Goal: Task Accomplishment & Management: Complete application form

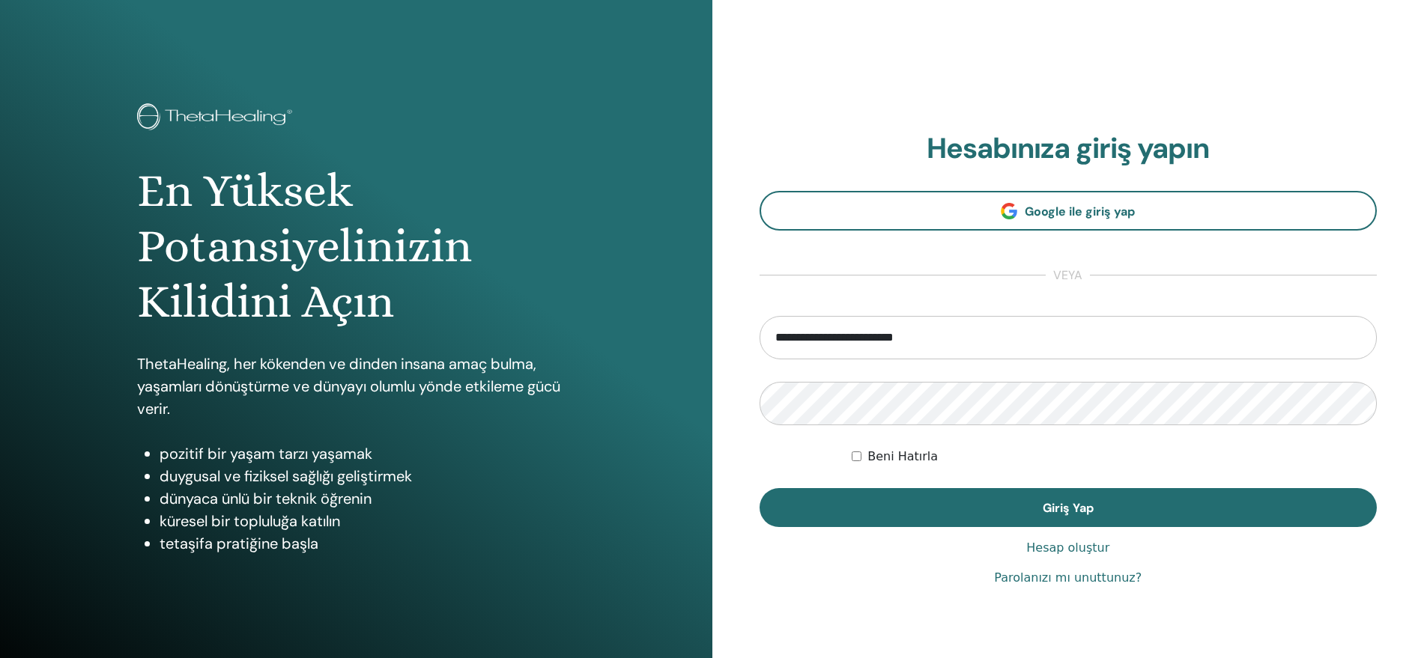
drag, startPoint x: 840, startPoint y: 337, endPoint x: 749, endPoint y: 330, distance: 91.6
click at [749, 330] on div "**********" at bounding box center [1068, 359] width 712 height 719
drag, startPoint x: 796, startPoint y: 336, endPoint x: 731, endPoint y: 324, distance: 66.3
click at [731, 324] on div "**********" at bounding box center [1068, 359] width 712 height 719
type input "**********"
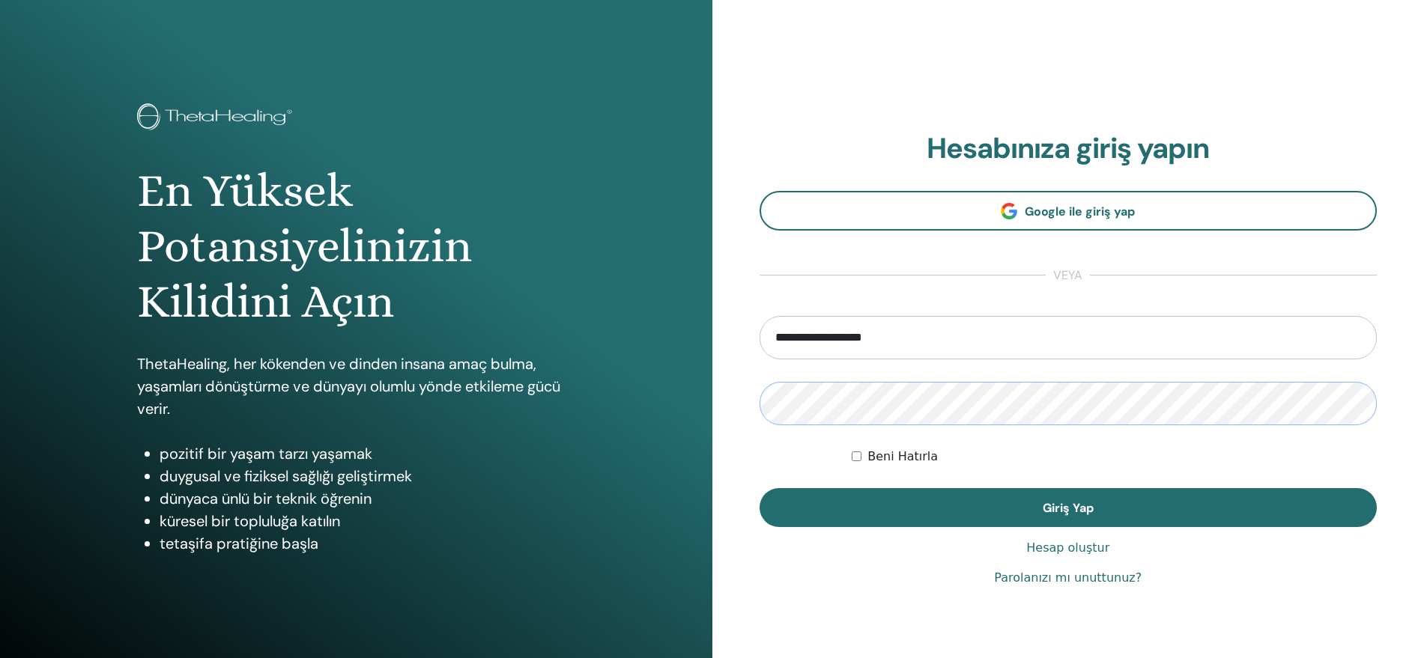
click at [712, 391] on div "**********" at bounding box center [1068, 359] width 712 height 719
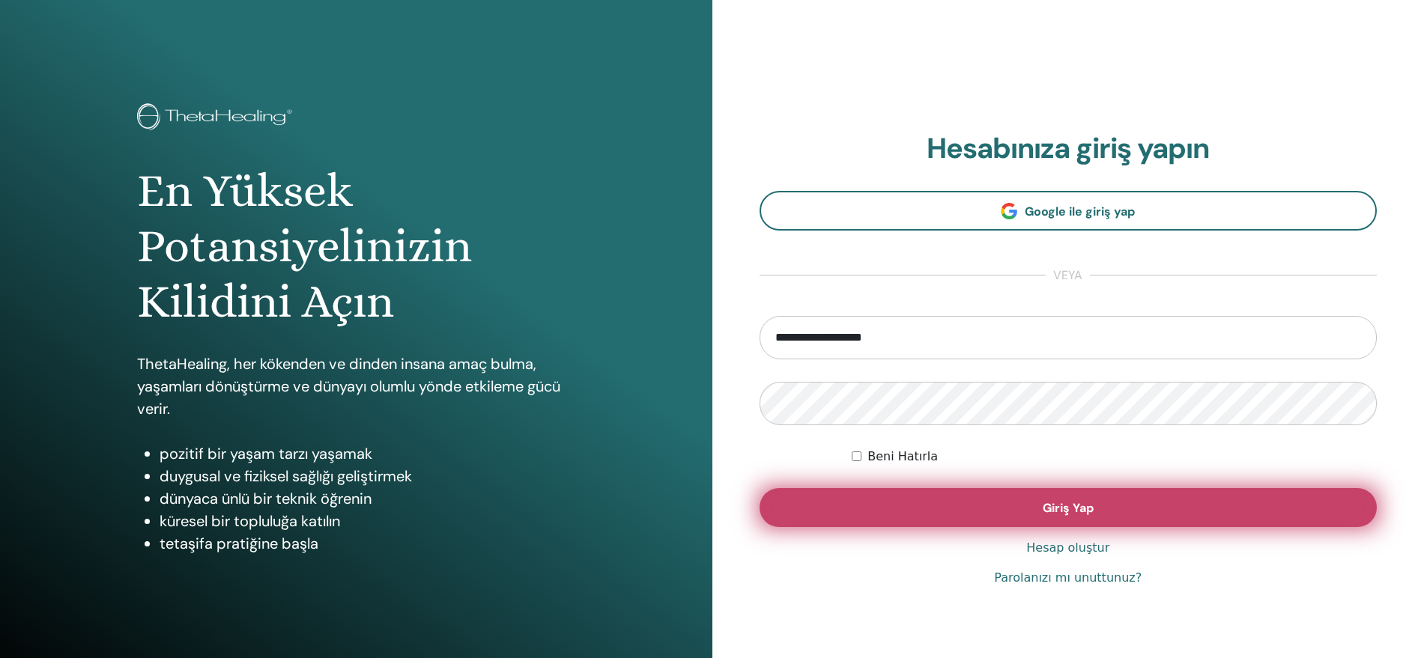
click at [864, 500] on button "Giriş Yap" at bounding box center [1068, 507] width 618 height 39
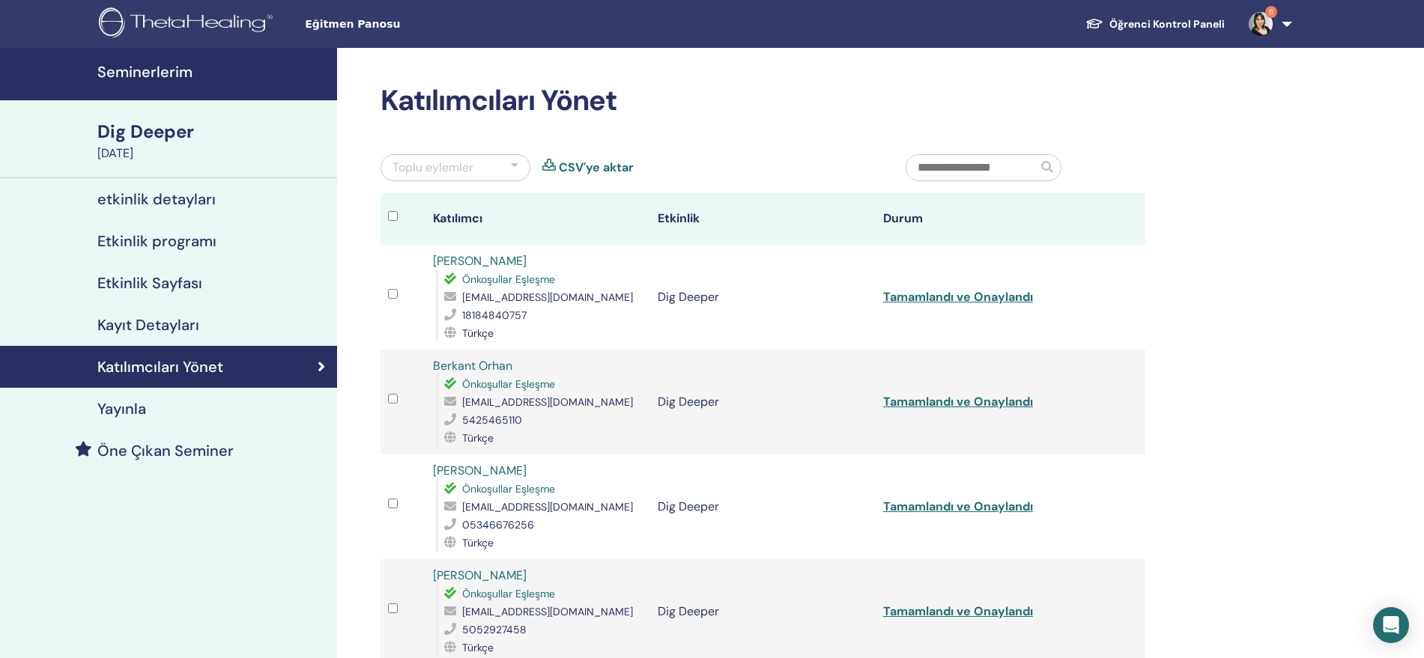
click at [148, 68] on h4 "Seminerlerim" at bounding box center [212, 72] width 231 height 18
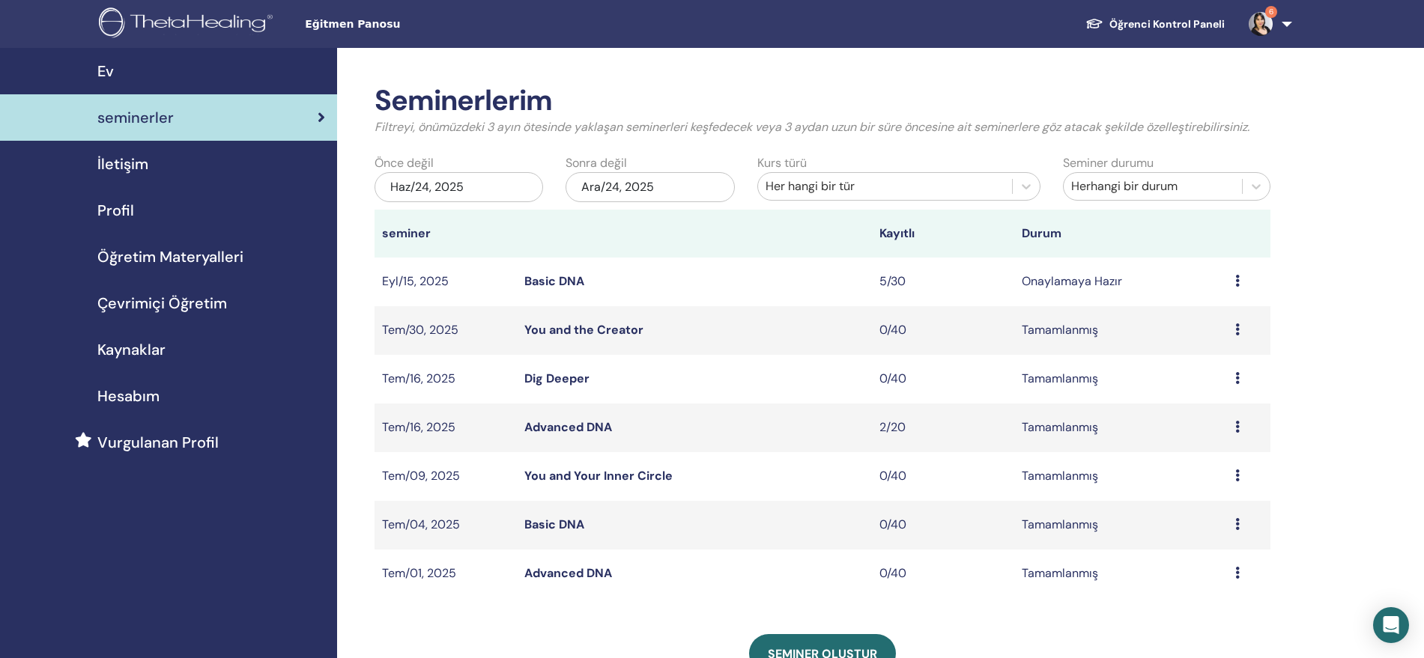
click at [1237, 282] on icon at bounding box center [1237, 281] width 4 height 12
click at [1211, 345] on link "katılımcılar" at bounding box center [1196, 340] width 61 height 16
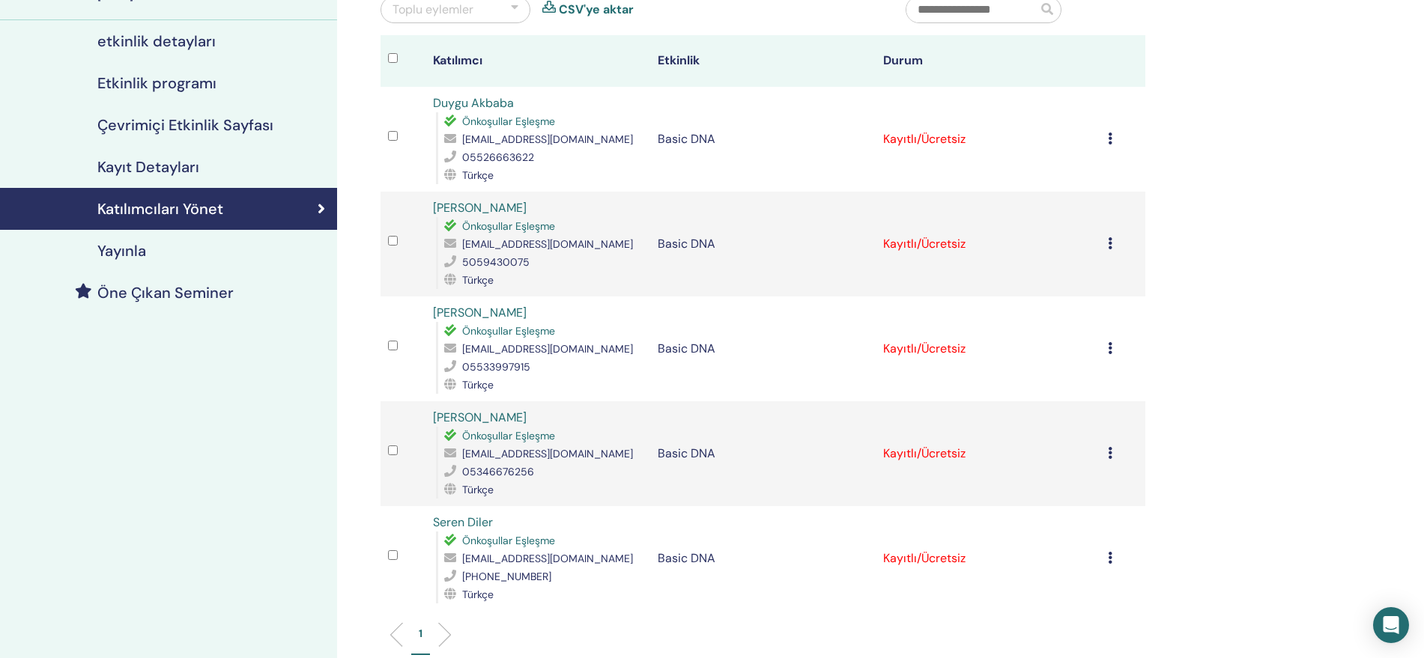
scroll to position [125, 0]
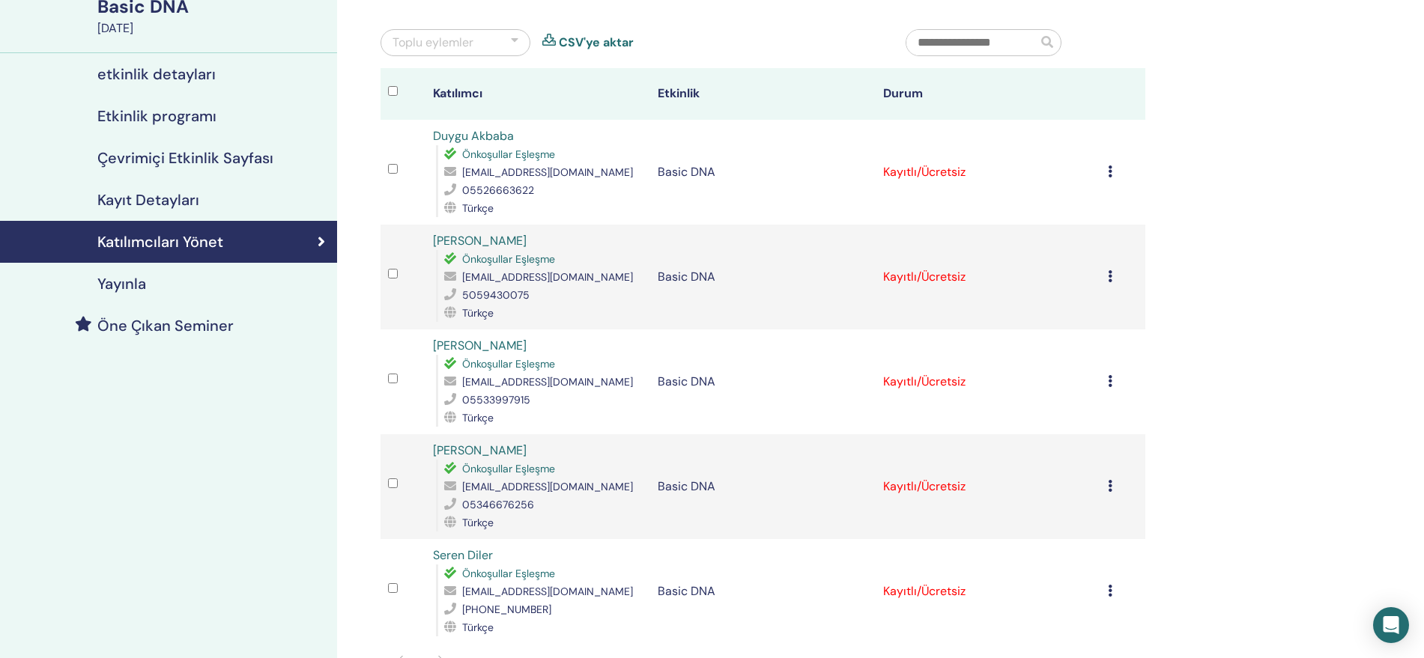
click at [1108, 172] on icon at bounding box center [1110, 172] width 4 height 12
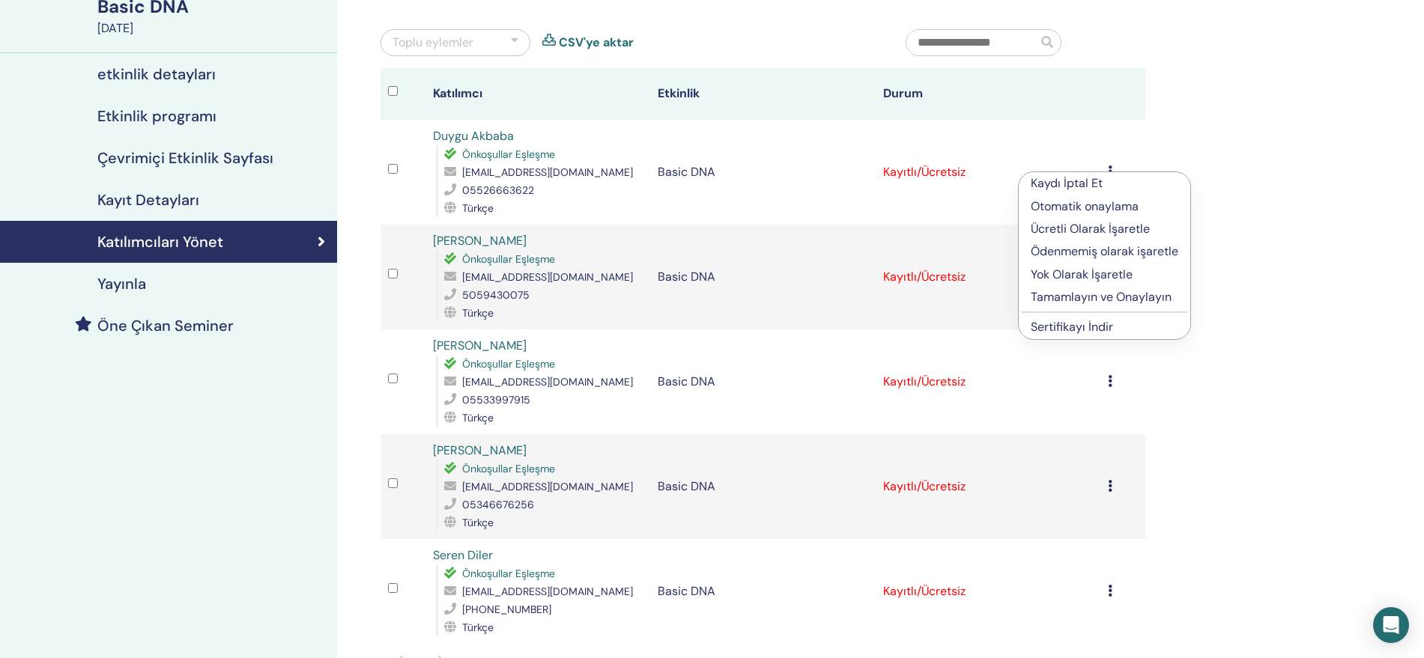
click at [1086, 324] on link "Sertifikayı İndir" at bounding box center [1072, 327] width 82 height 16
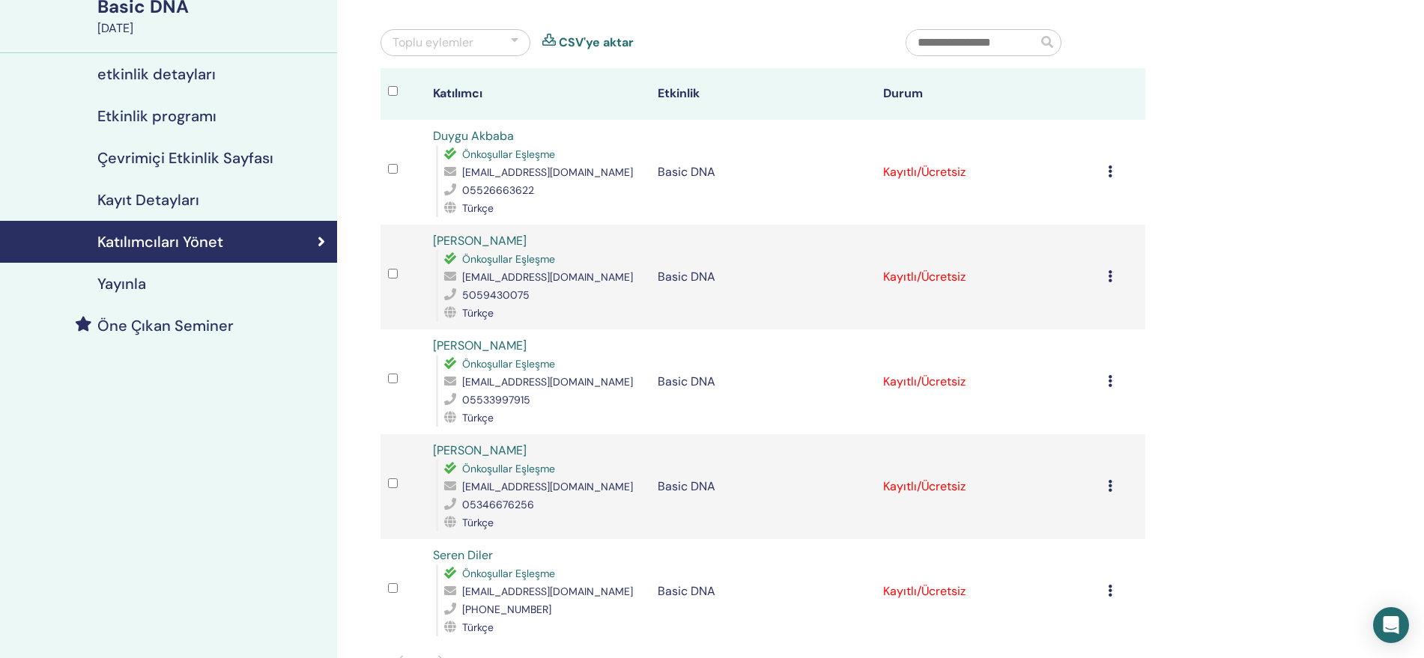
click at [1108, 278] on icon at bounding box center [1110, 276] width 4 height 12
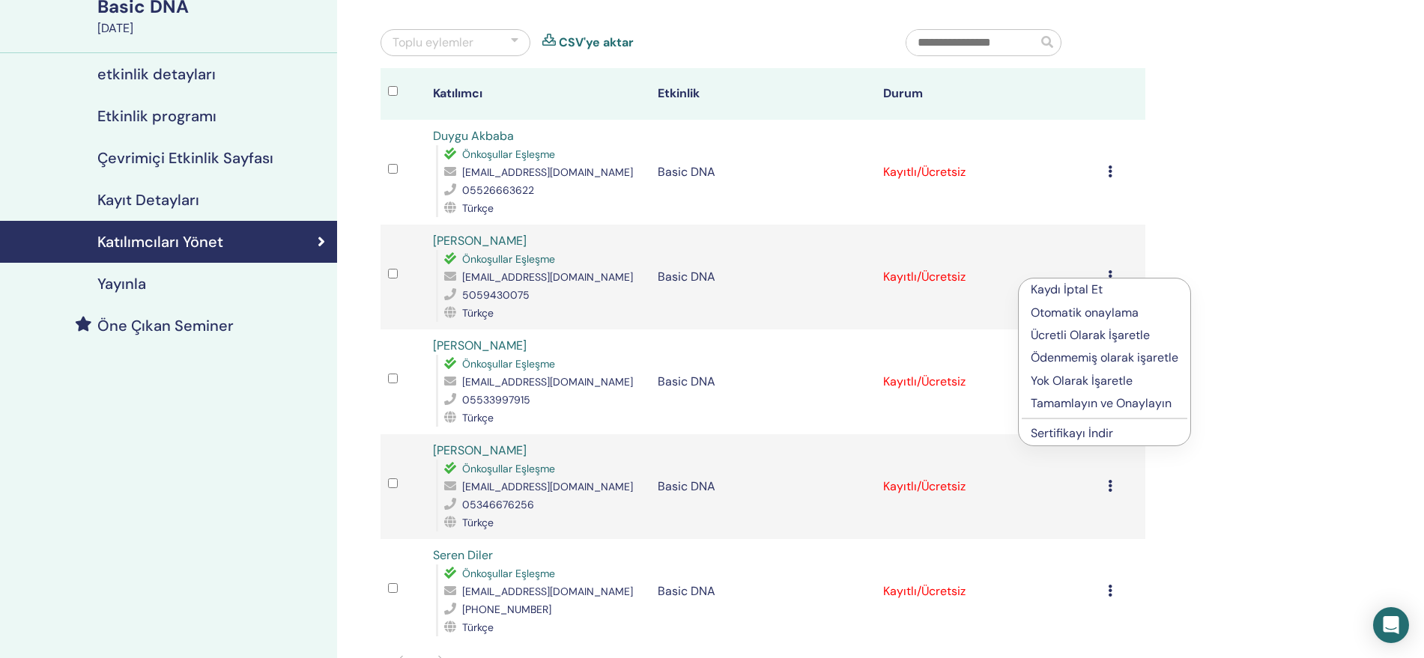
click at [1082, 437] on link "Sertifikayı İndir" at bounding box center [1072, 433] width 82 height 16
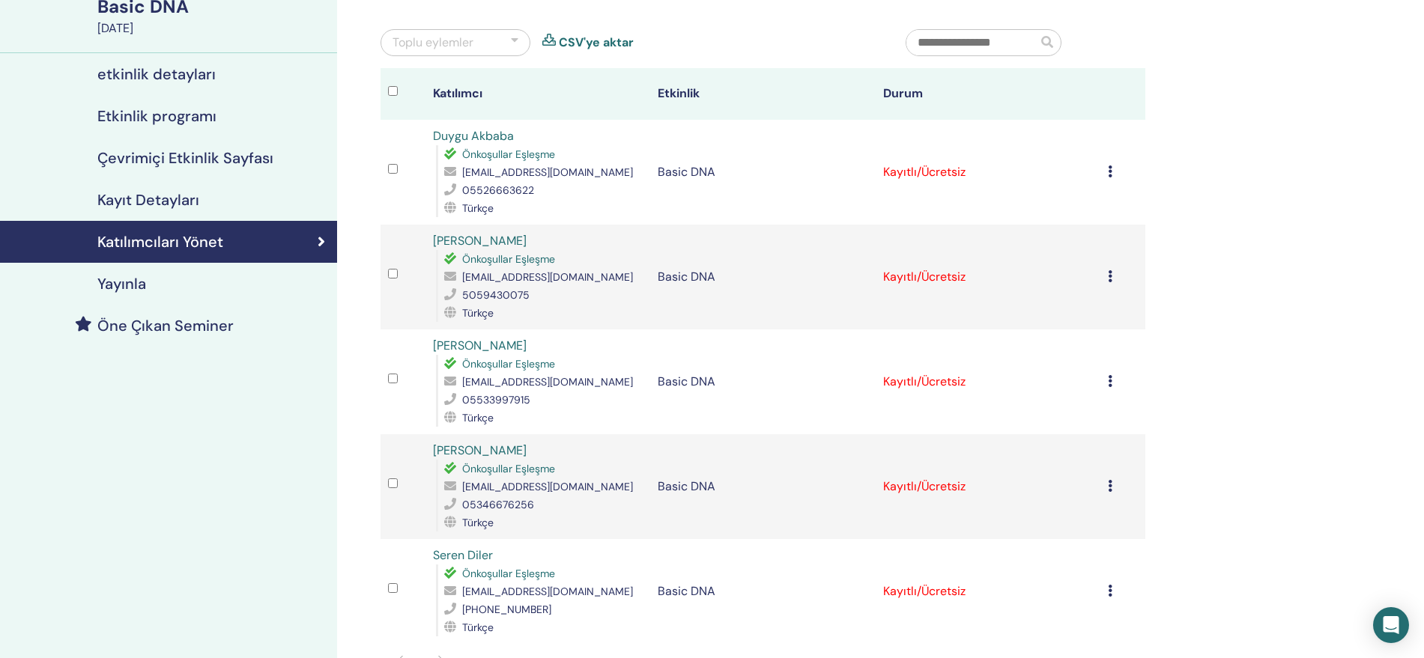
click at [1109, 383] on icon at bounding box center [1110, 381] width 4 height 12
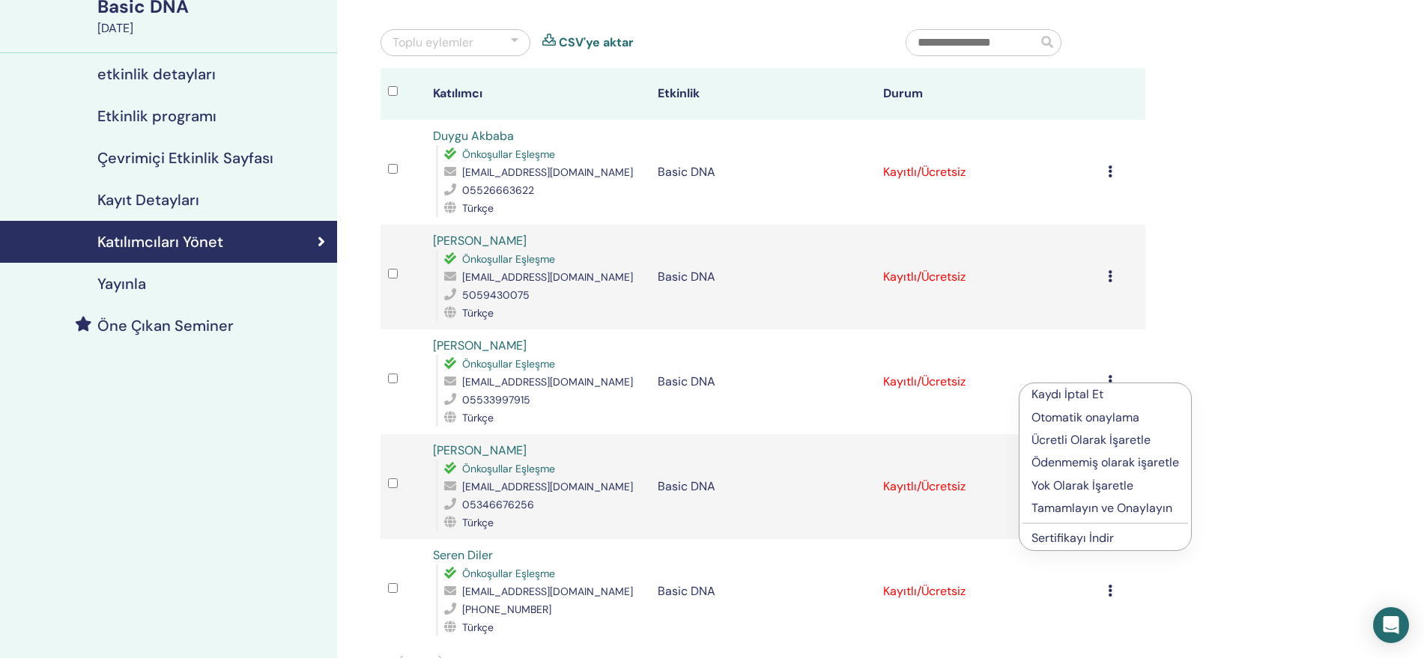
click at [1110, 540] on link "Sertifikayı İndir" at bounding box center [1072, 538] width 82 height 16
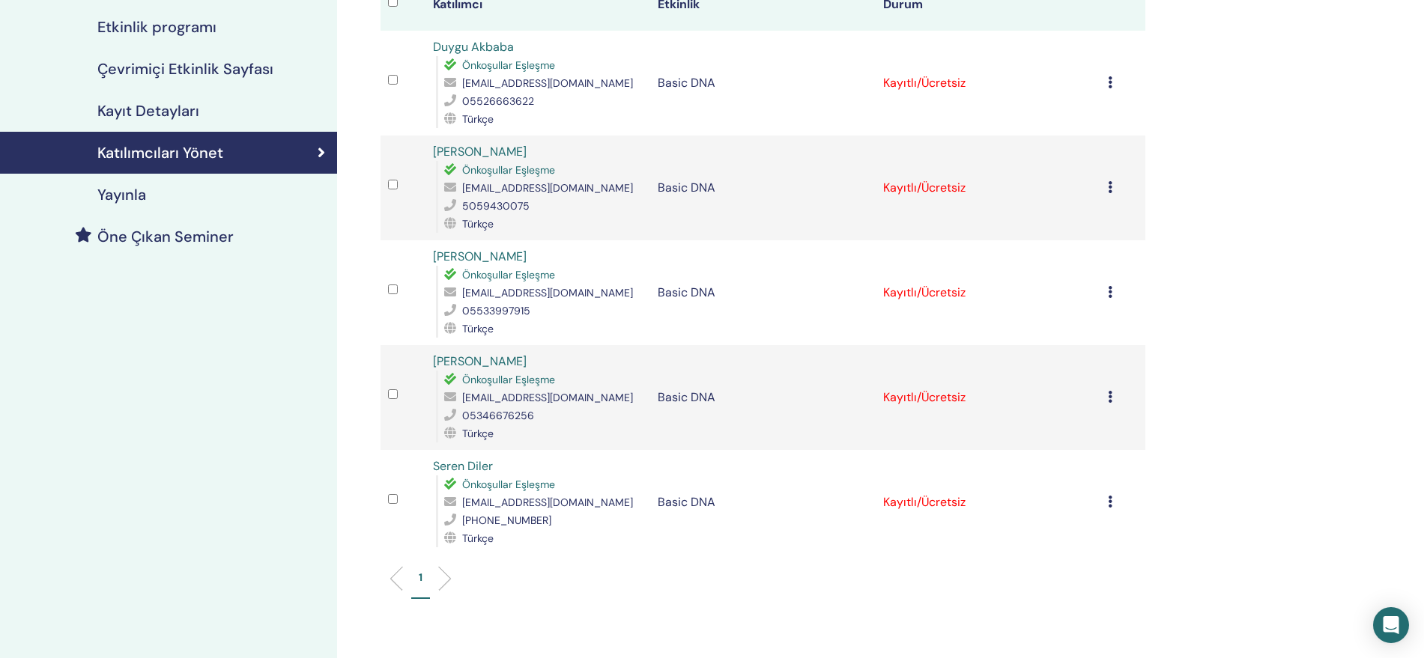
scroll to position [249, 0]
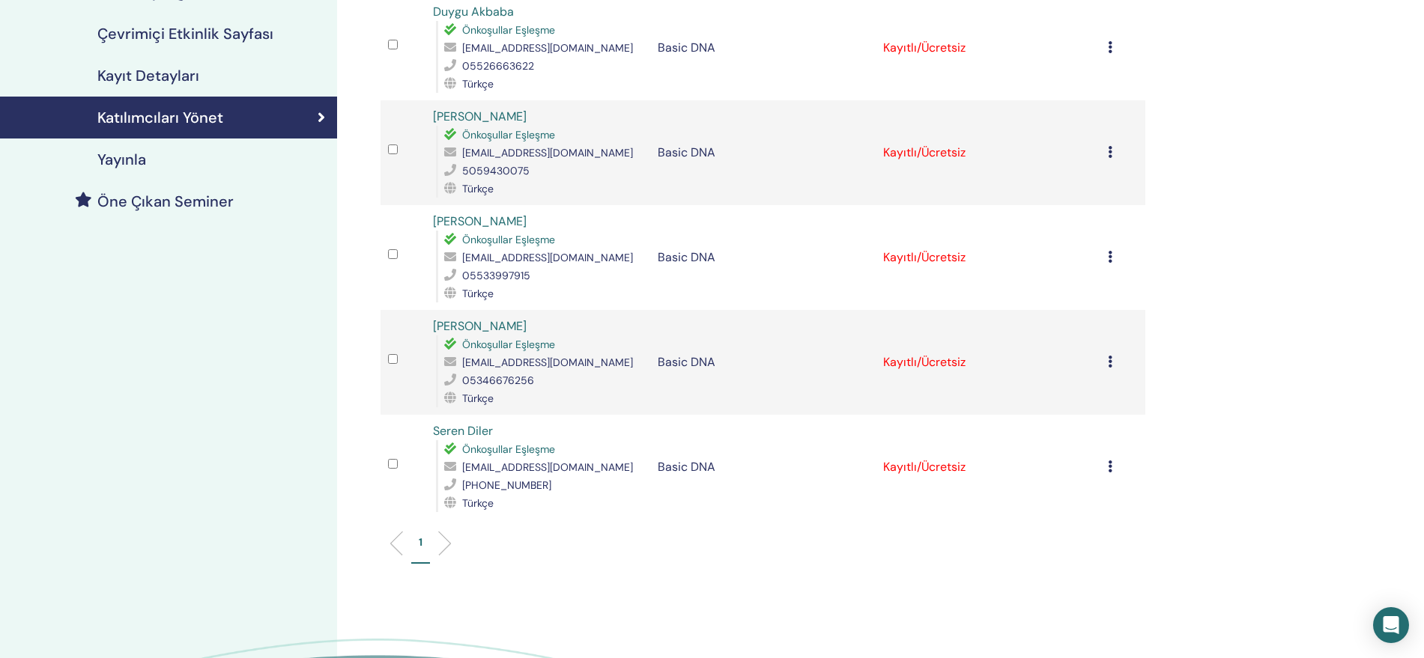
click at [1111, 464] on icon at bounding box center [1110, 467] width 4 height 12
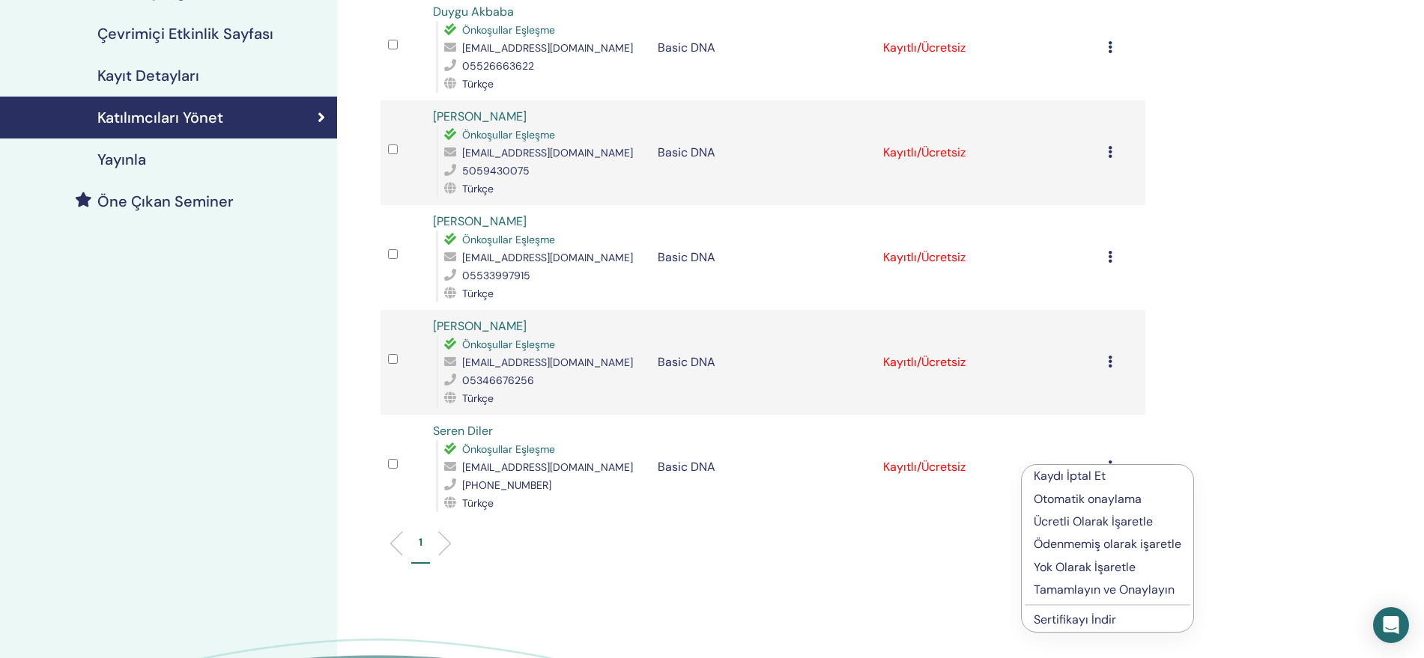
click at [1112, 616] on link "Sertifikayı İndir" at bounding box center [1075, 620] width 82 height 16
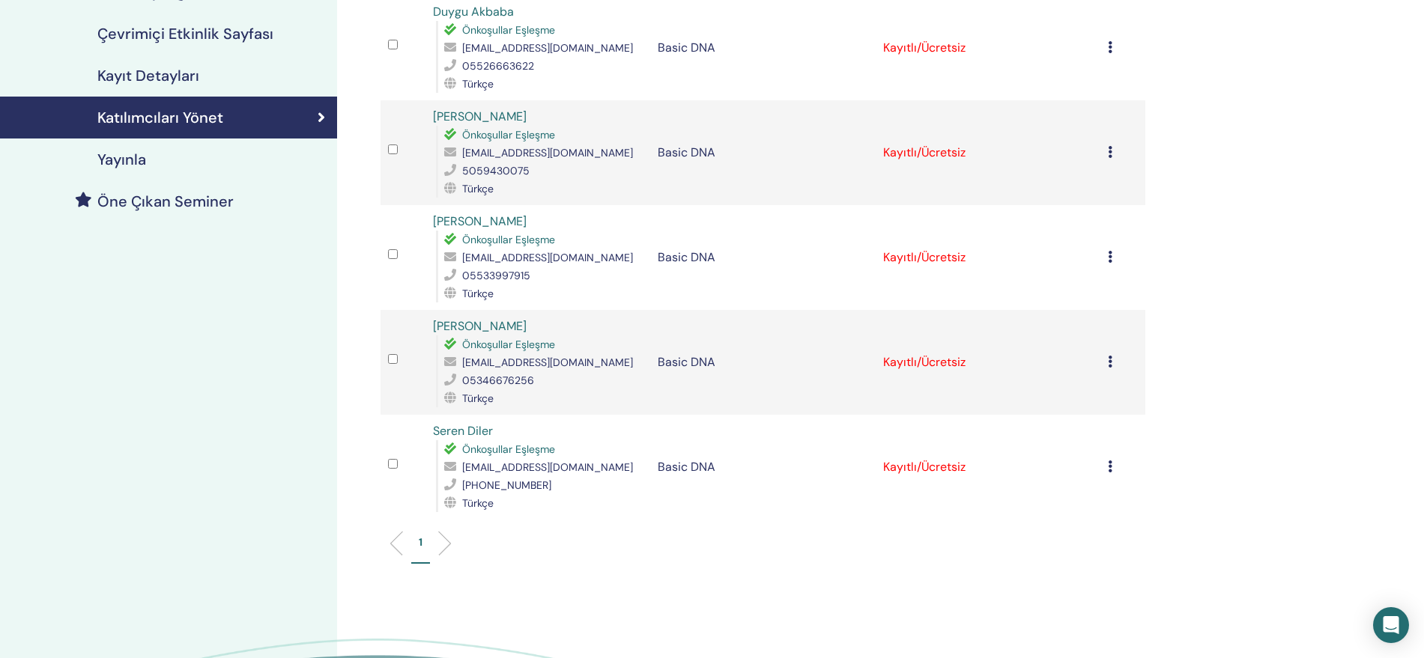
scroll to position [0, 0]
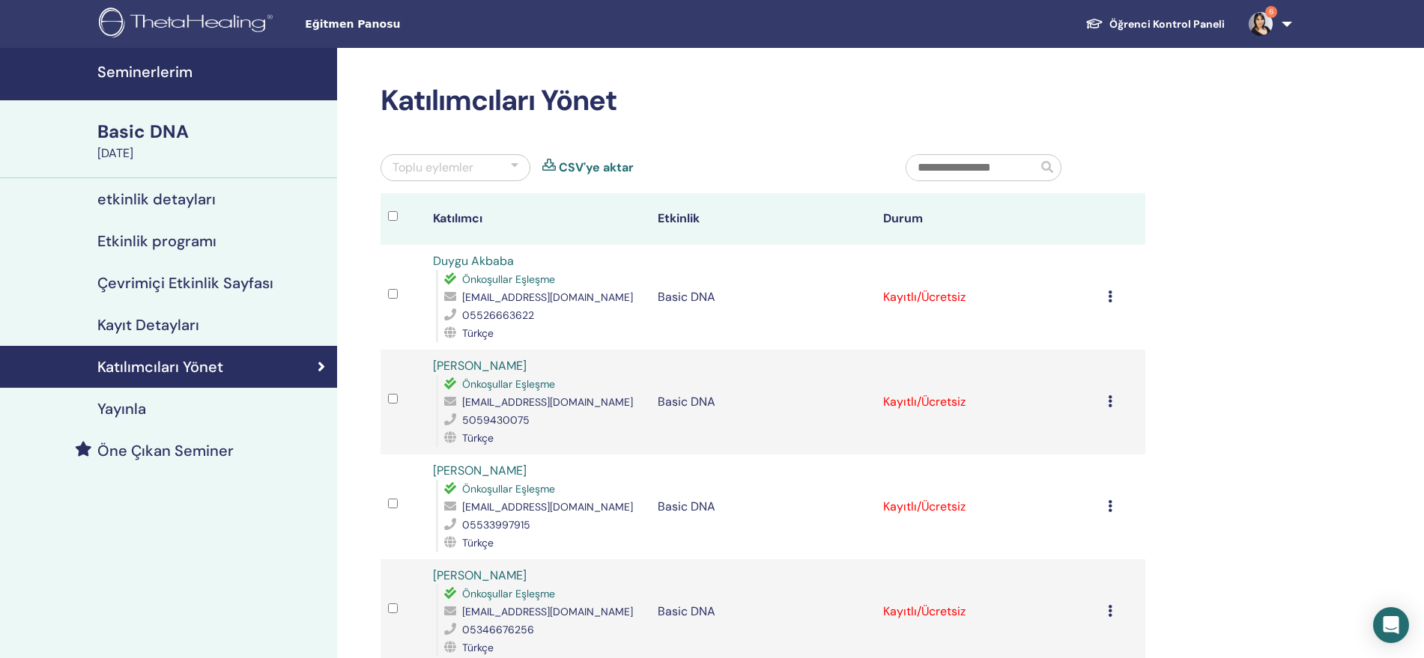
click at [148, 67] on h4 "Seminerlerim" at bounding box center [212, 72] width 231 height 18
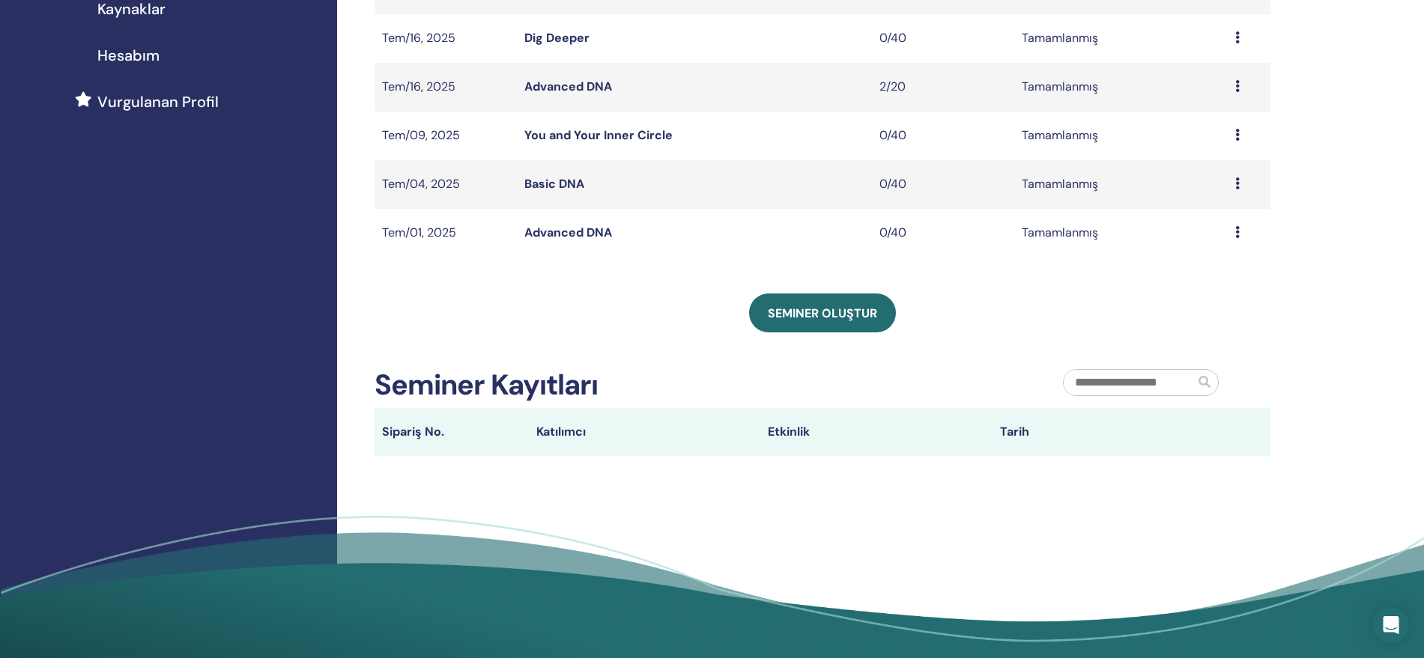
scroll to position [374, 0]
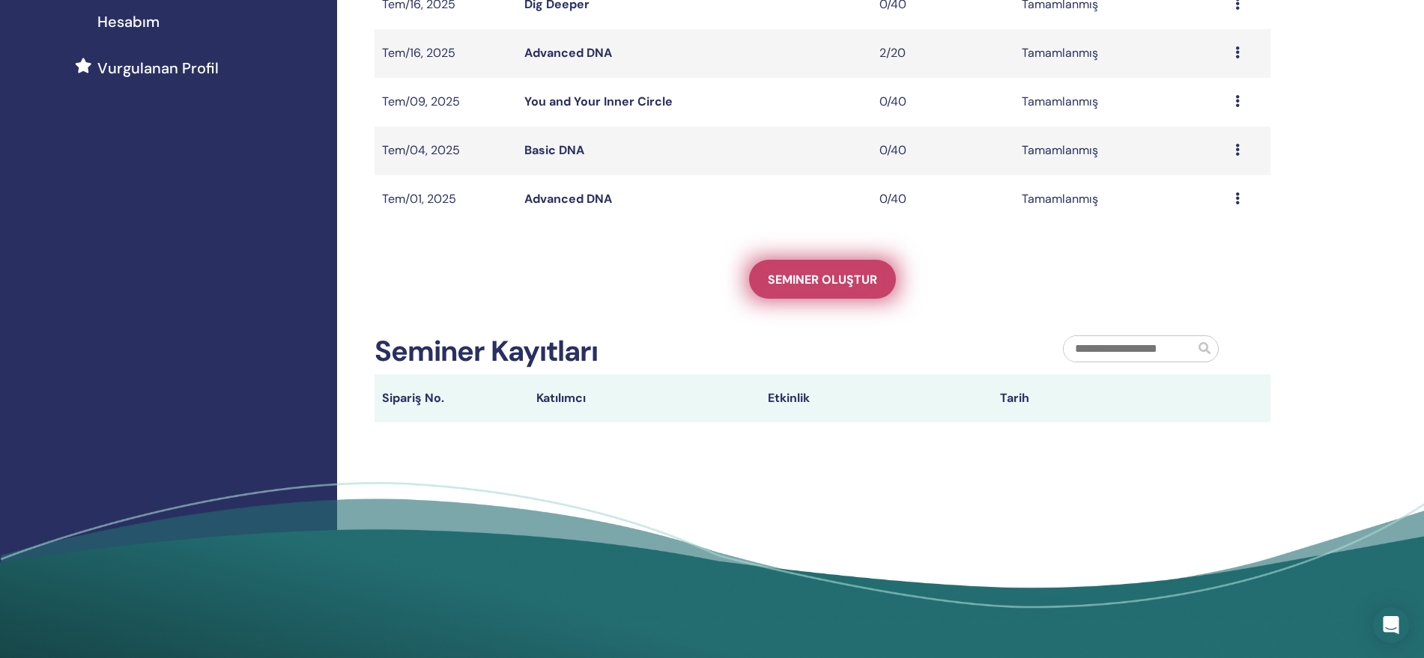
click at [818, 280] on span "Seminer oluştur" at bounding box center [822, 280] width 109 height 16
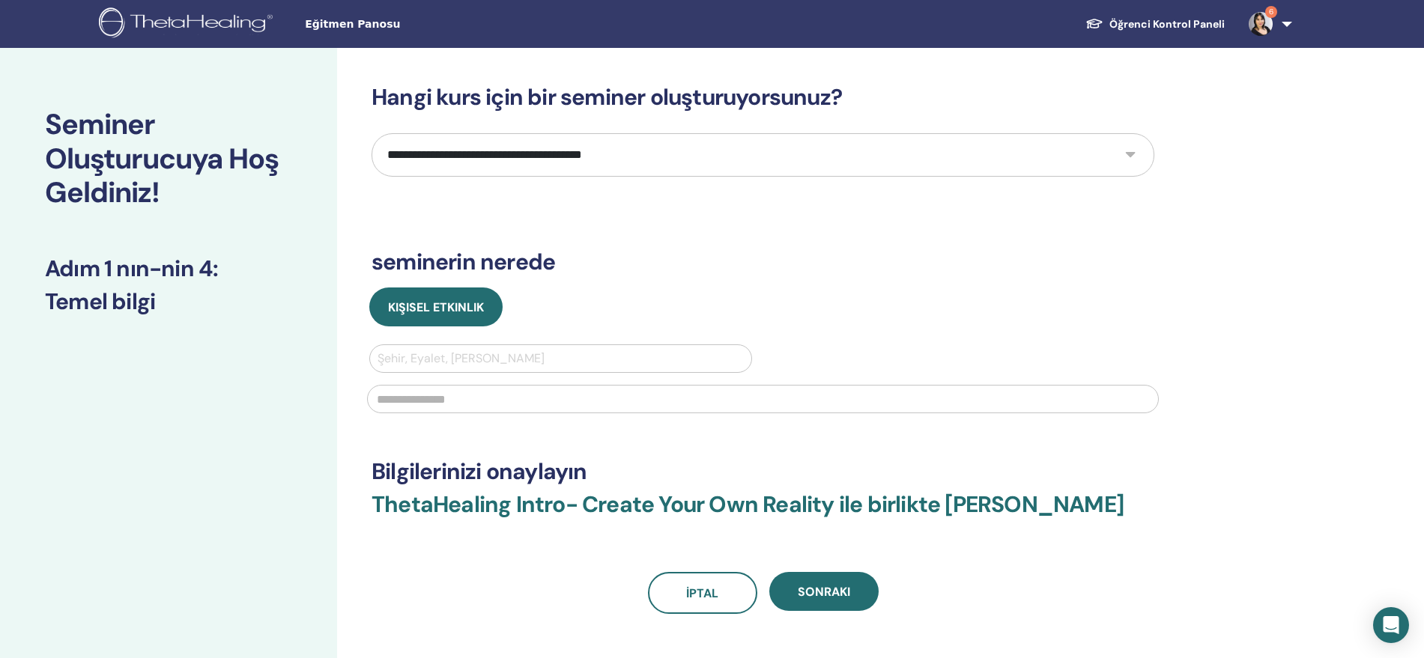
drag, startPoint x: 713, startPoint y: 153, endPoint x: 712, endPoint y: 163, distance: 10.5
click at [713, 152] on select "**********" at bounding box center [763, 154] width 783 height 43
select select "*"
click at [372, 133] on select "**********" at bounding box center [763, 154] width 783 height 43
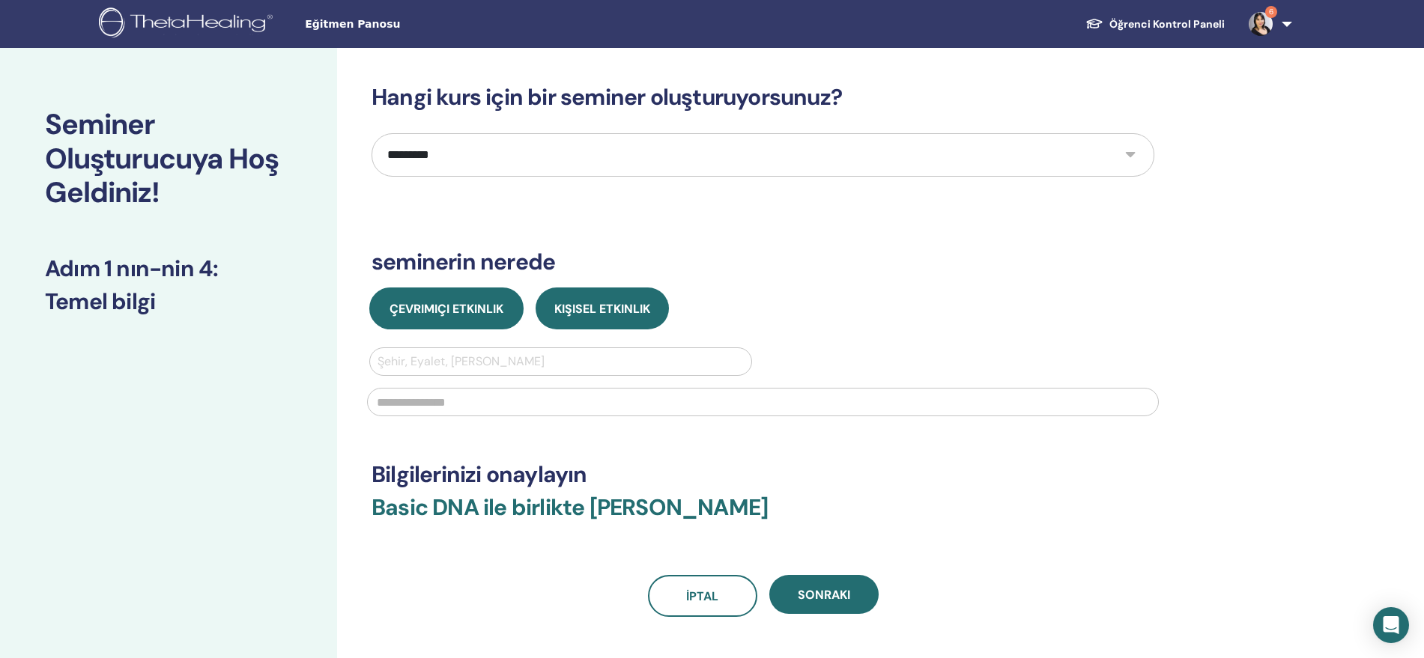
click at [482, 309] on span "Çevrimiçi Etkinlik" at bounding box center [446, 309] width 114 height 16
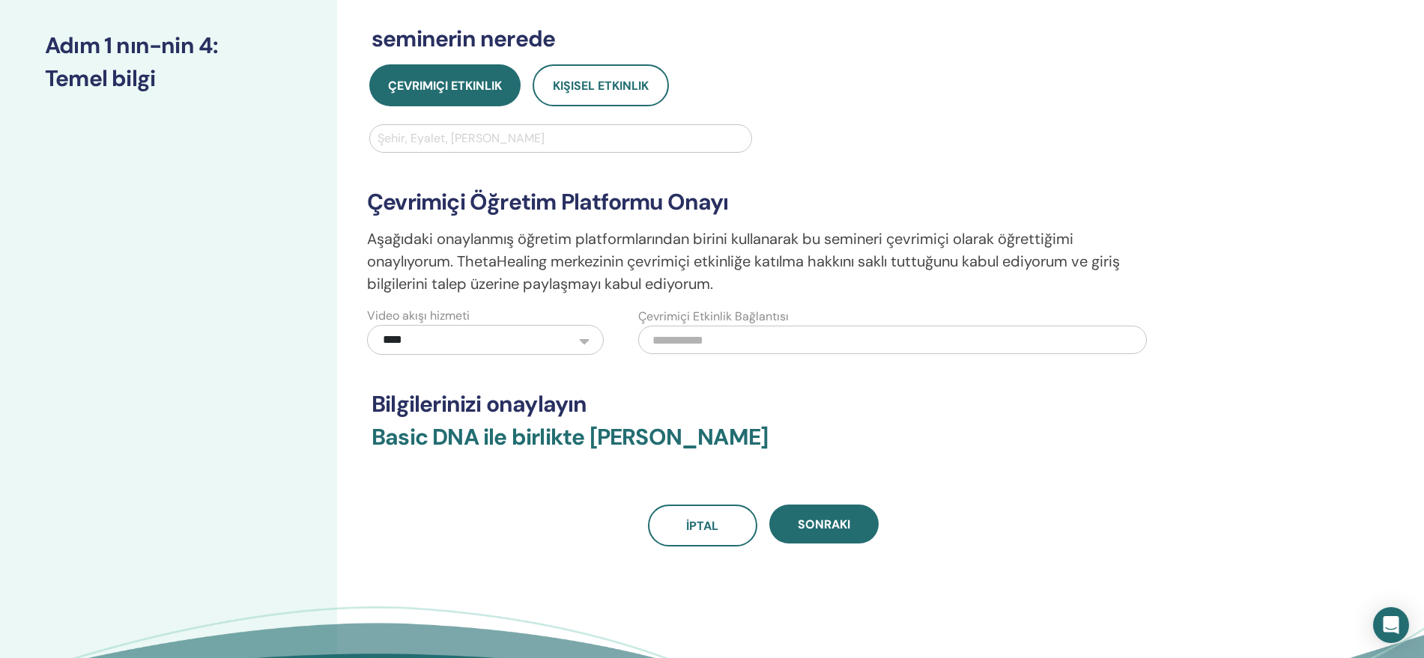
scroll to position [249, 0]
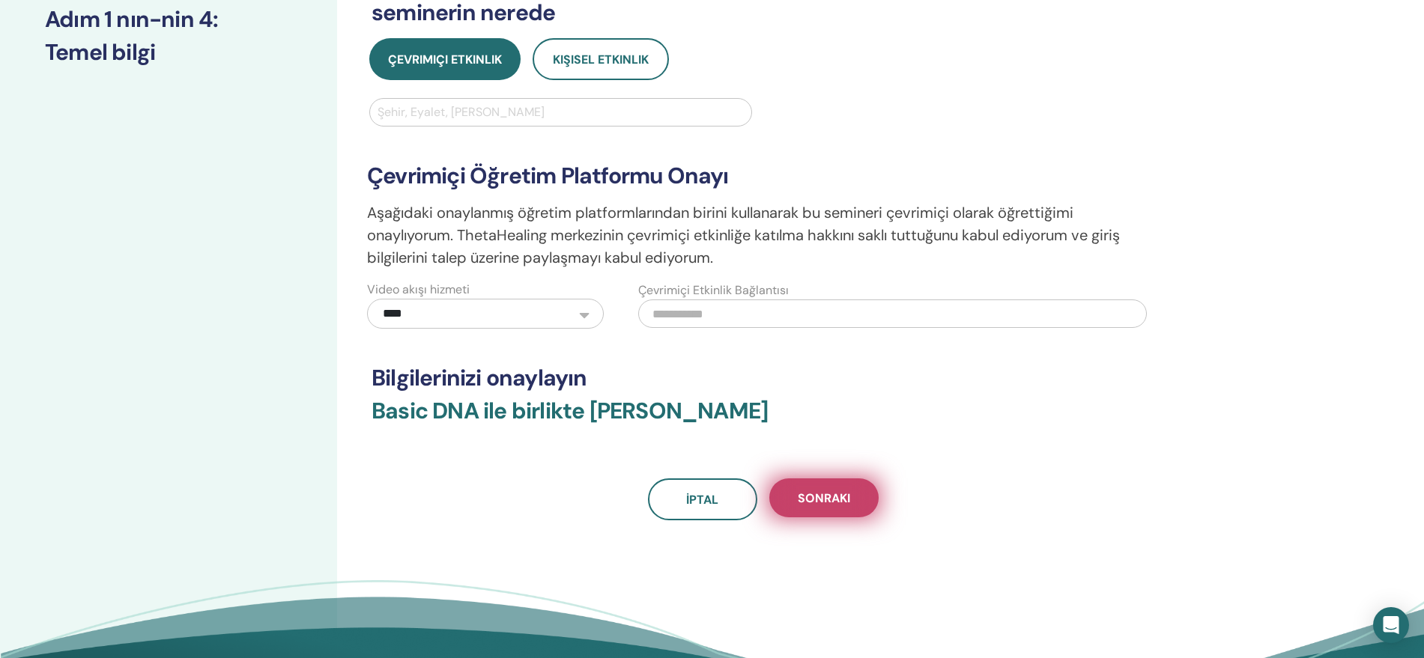
click at [821, 500] on span "Sonraki" at bounding box center [824, 499] width 52 height 16
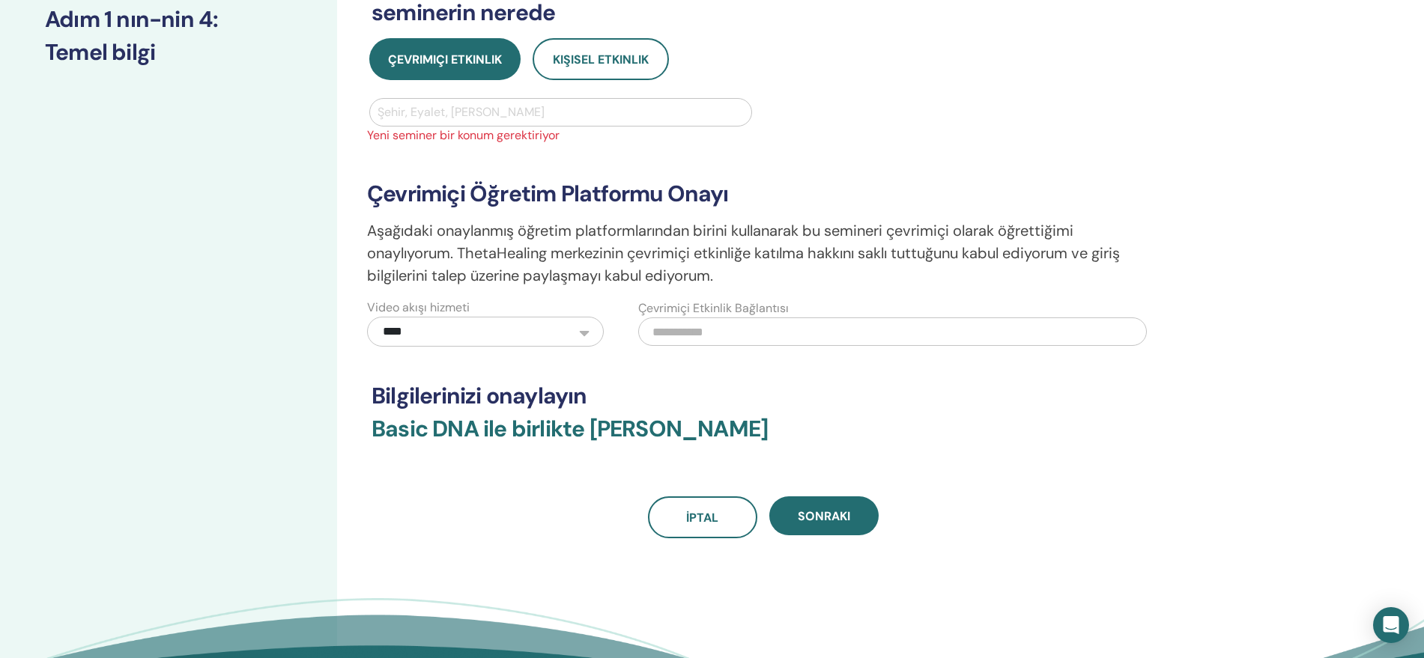
click at [527, 106] on div at bounding box center [560, 112] width 366 height 21
type input "*****"
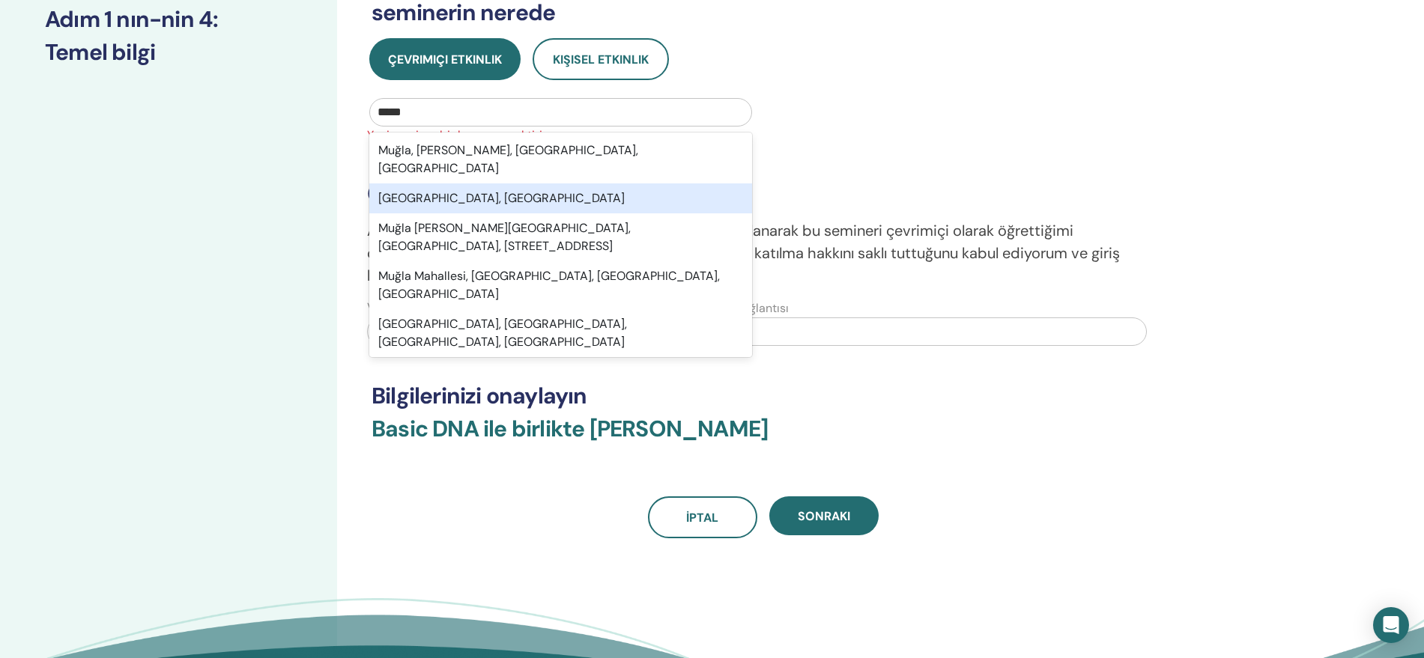
click at [485, 187] on div "Muğla, TUR" at bounding box center [560, 199] width 383 height 30
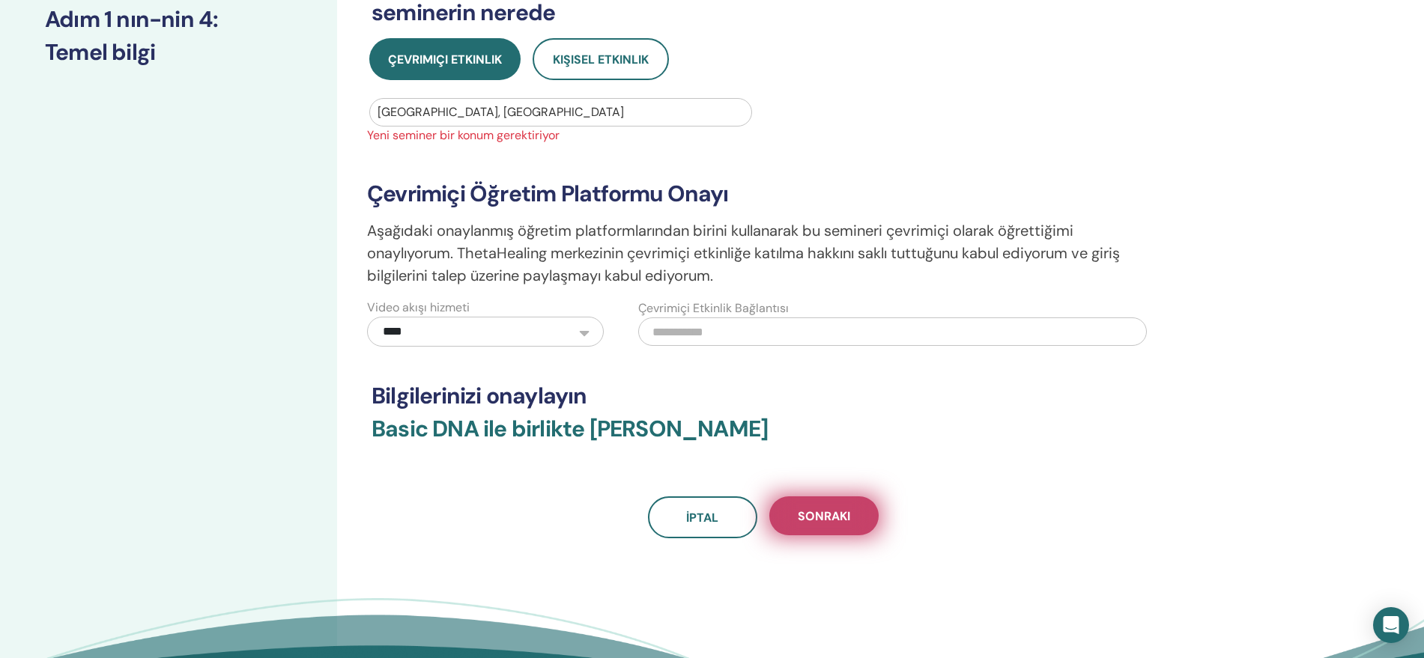
click at [810, 512] on span "Sonraki" at bounding box center [824, 517] width 52 height 16
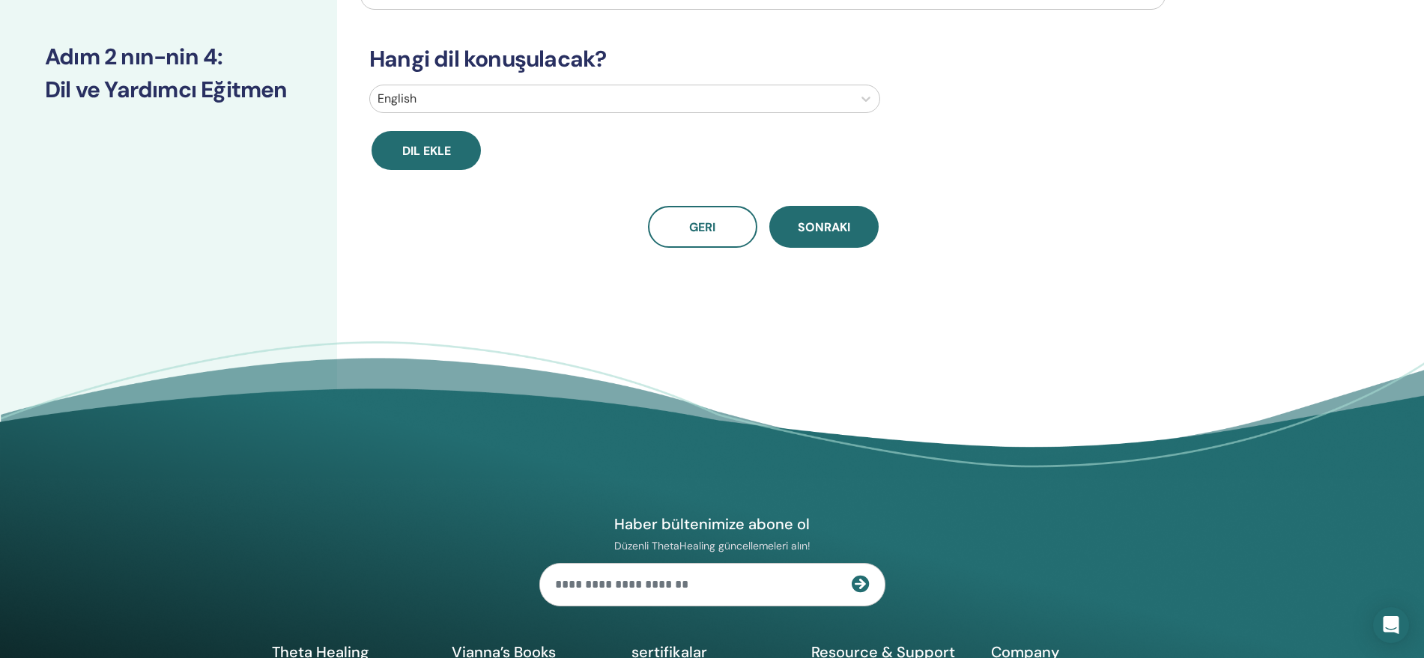
scroll to position [0, 0]
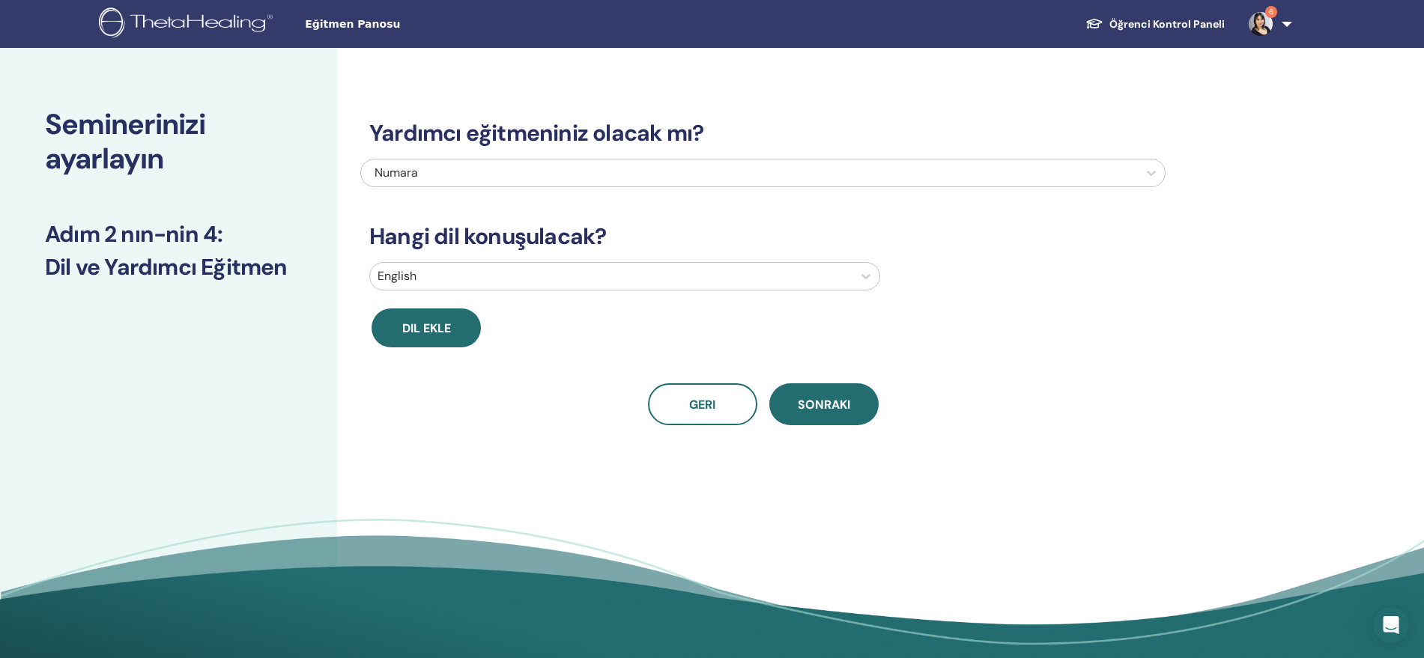
click at [595, 277] on div at bounding box center [610, 276] width 467 height 21
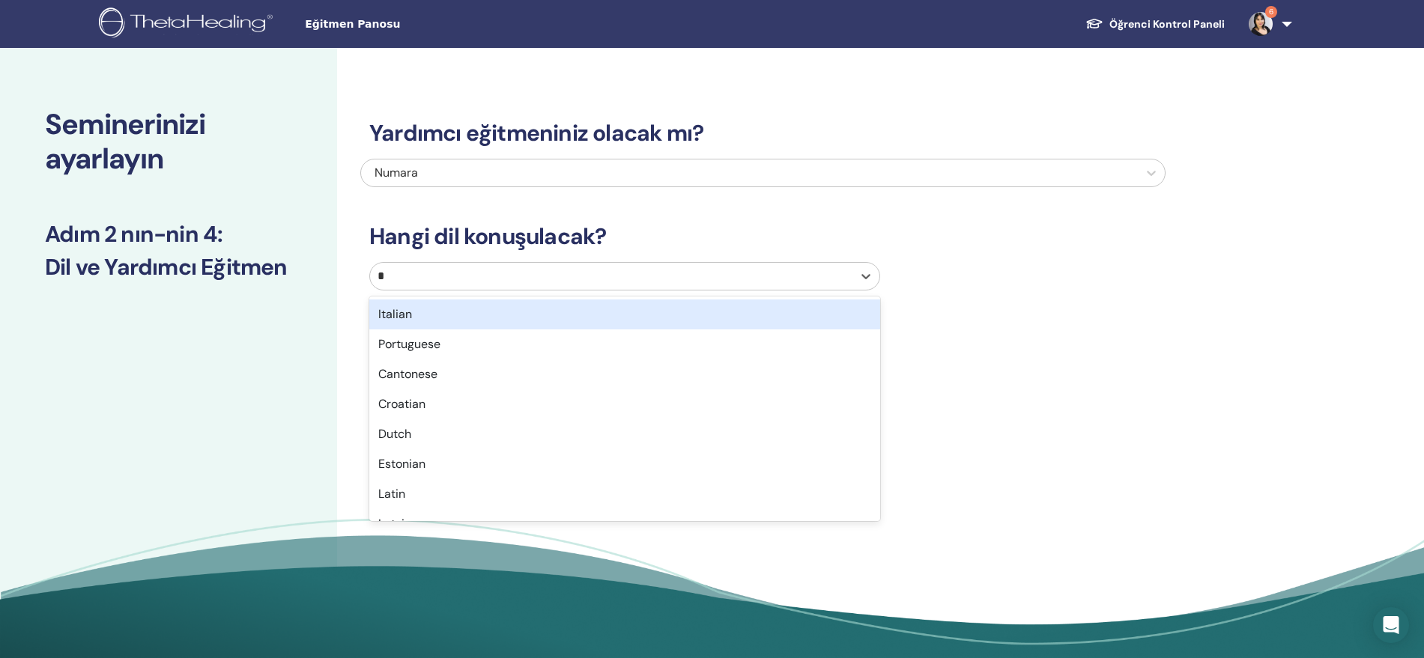
type input "**"
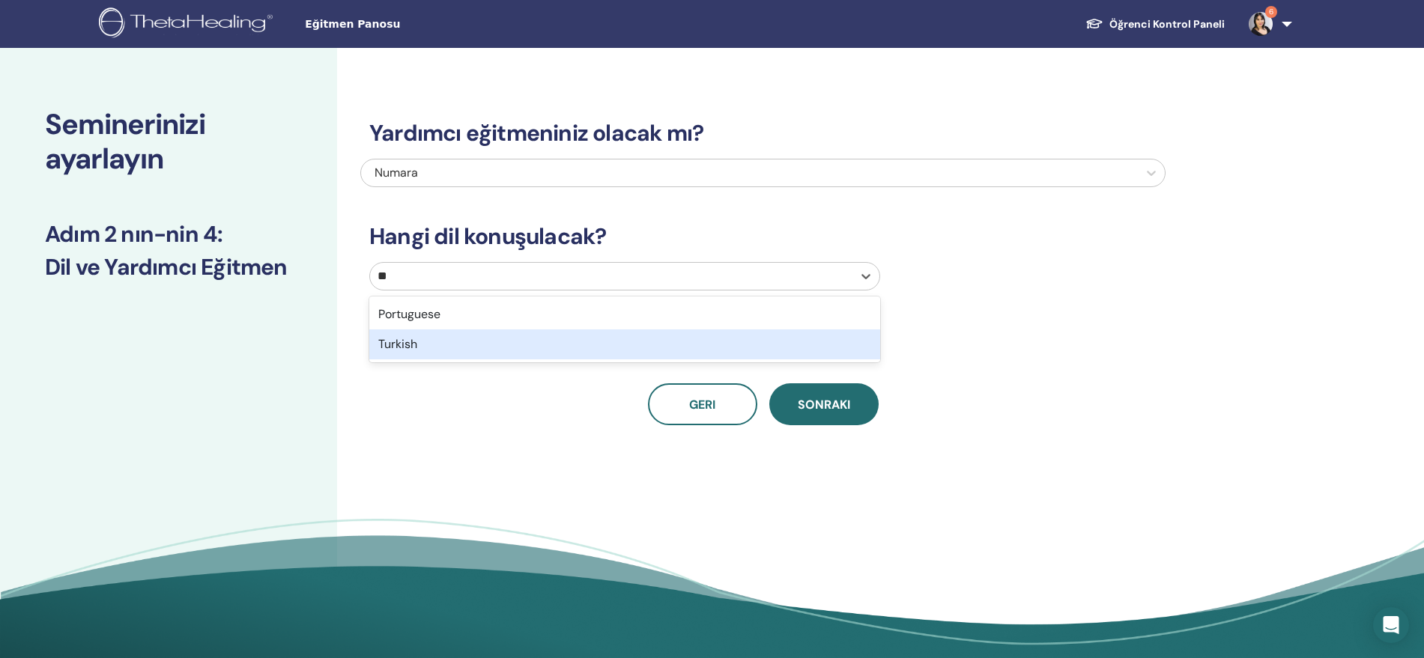
click at [606, 348] on div "Turkish" at bounding box center [624, 345] width 511 height 30
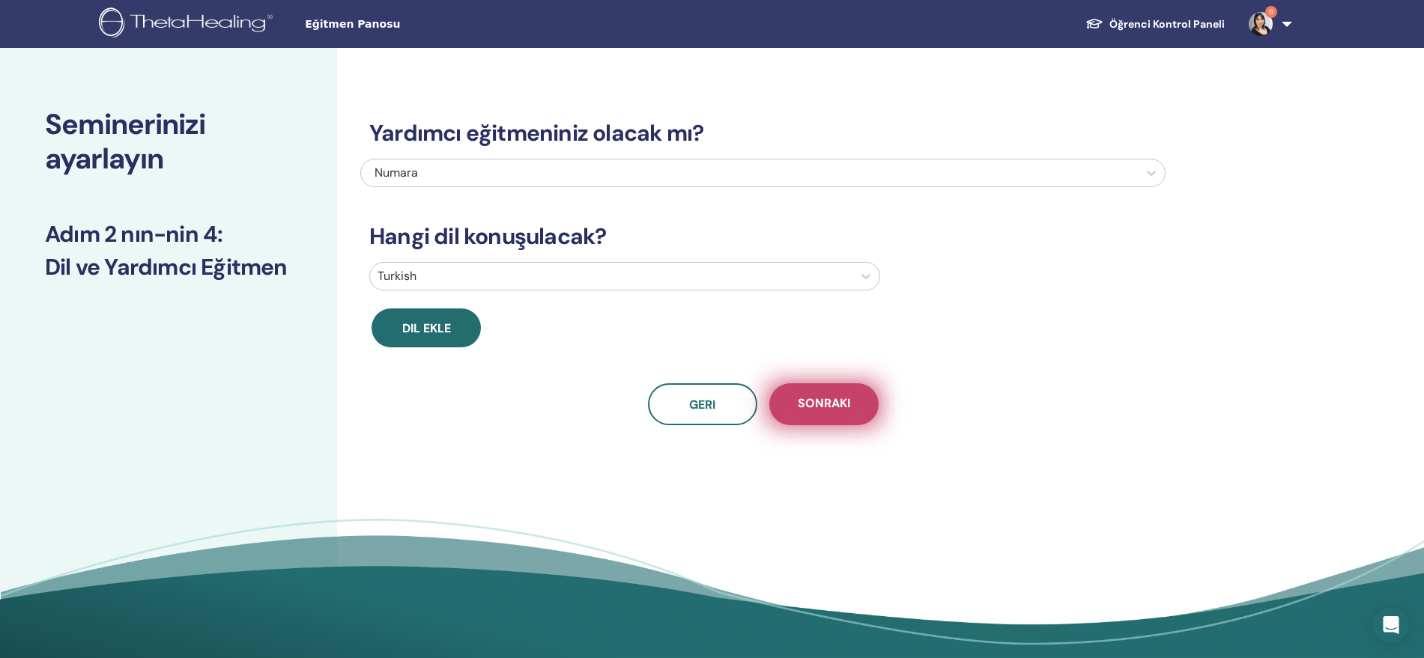
click at [826, 409] on span "Sonraki" at bounding box center [824, 404] width 52 height 19
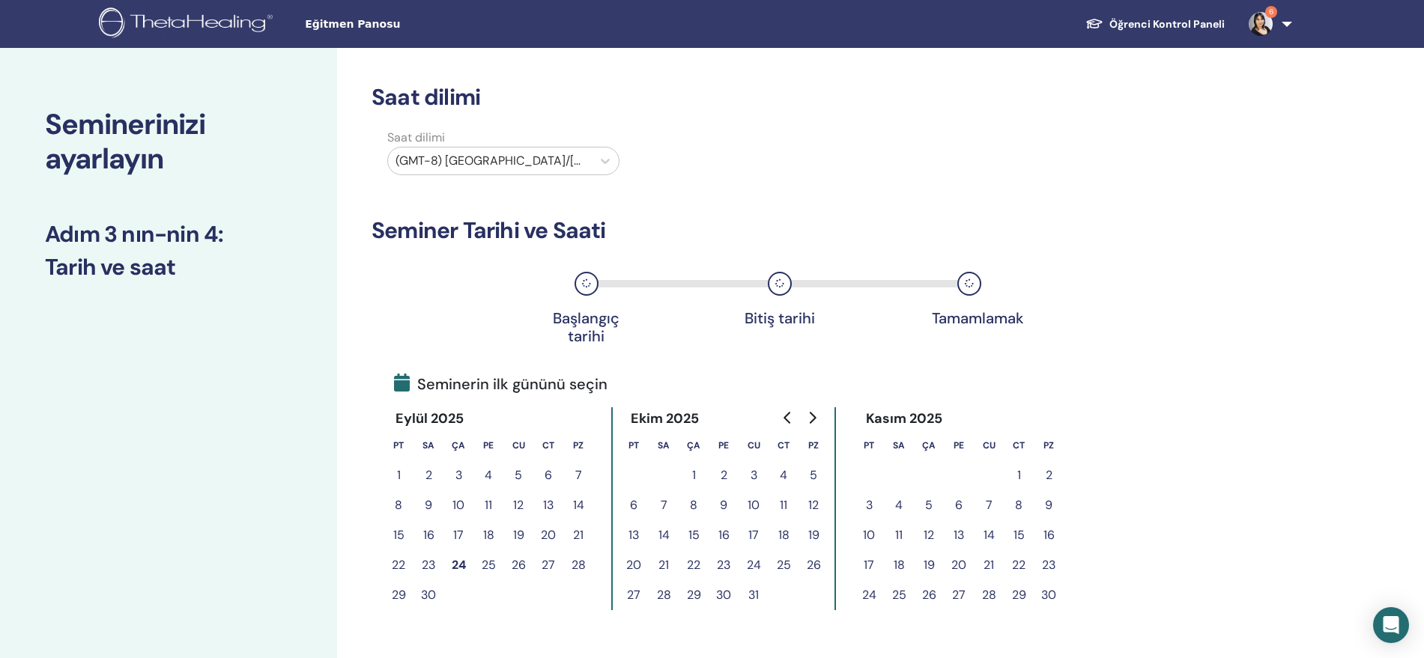
click at [488, 568] on button "25" at bounding box center [488, 566] width 30 height 30
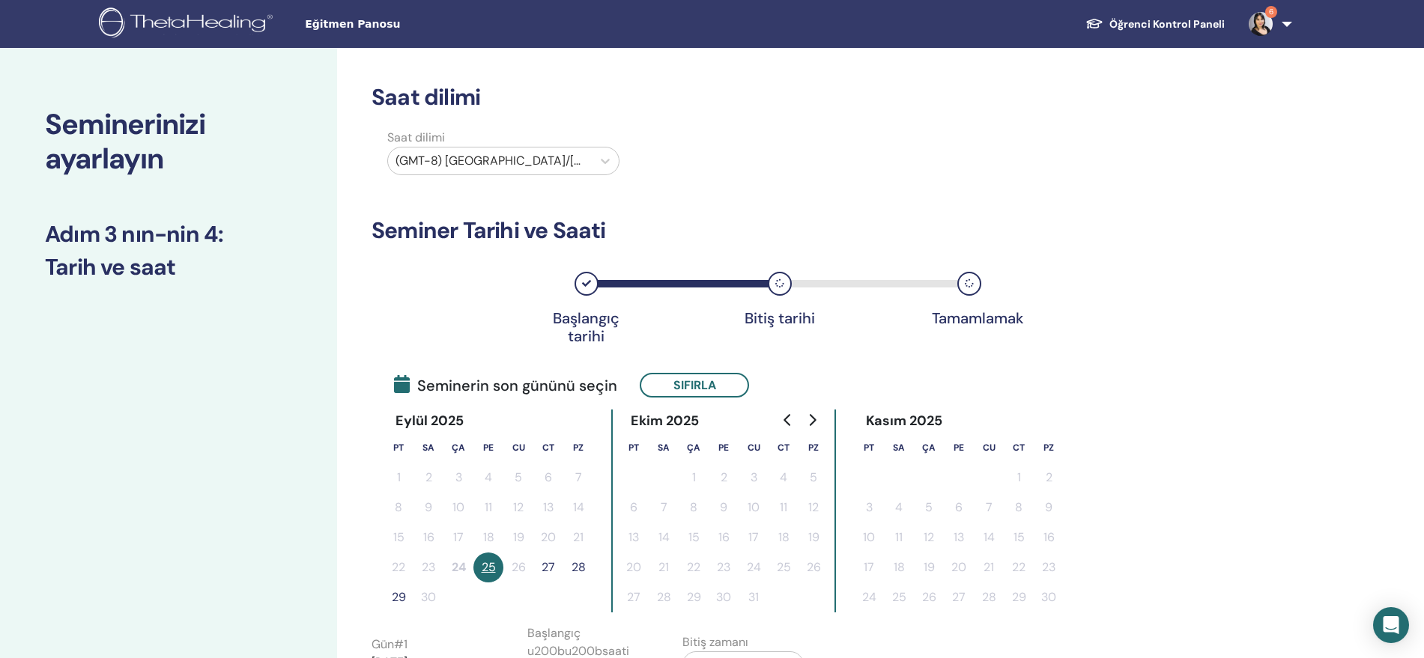
click at [578, 568] on button "28" at bounding box center [578, 568] width 30 height 30
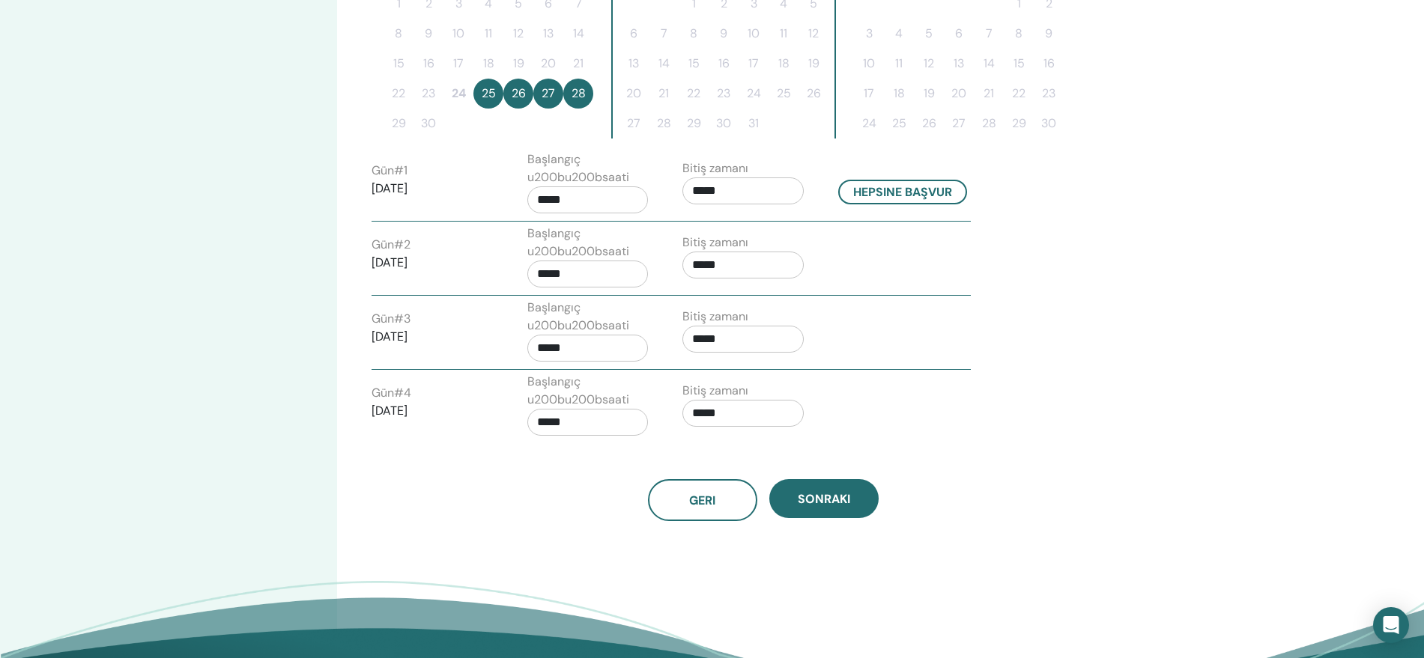
scroll to position [500, 0]
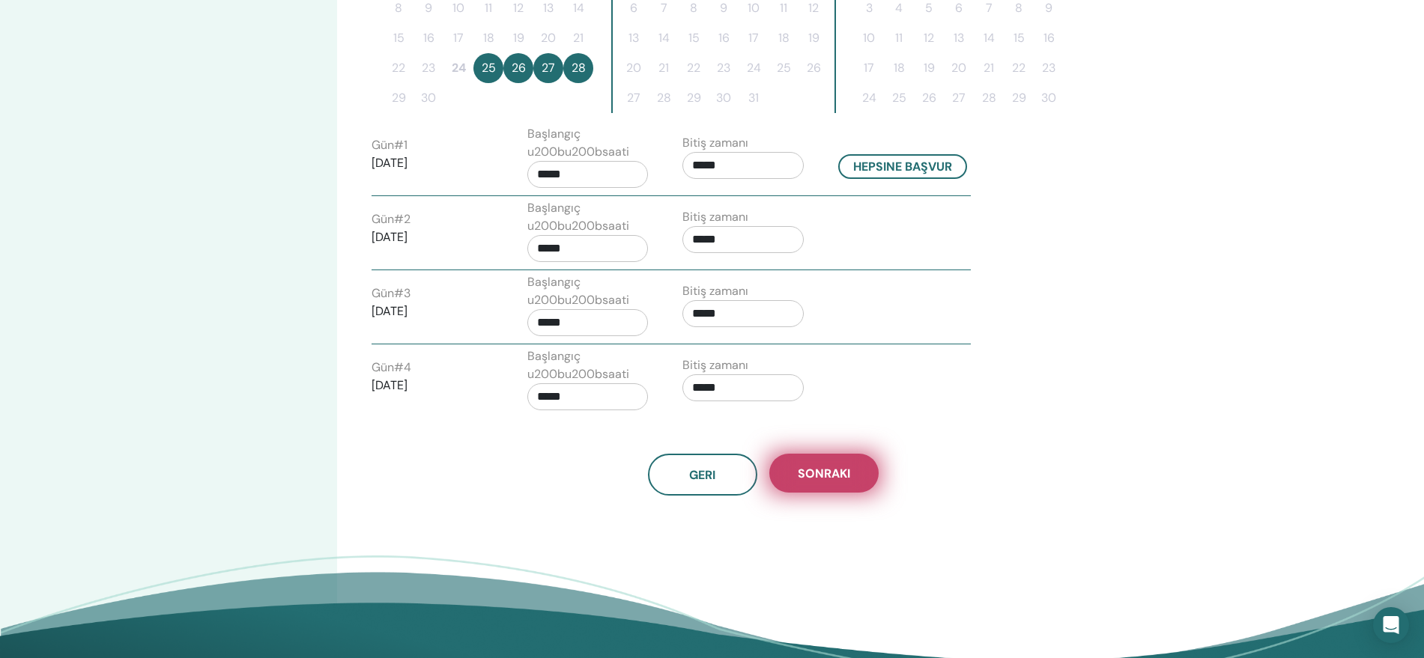
click at [824, 470] on span "Sonraki" at bounding box center [824, 474] width 52 height 16
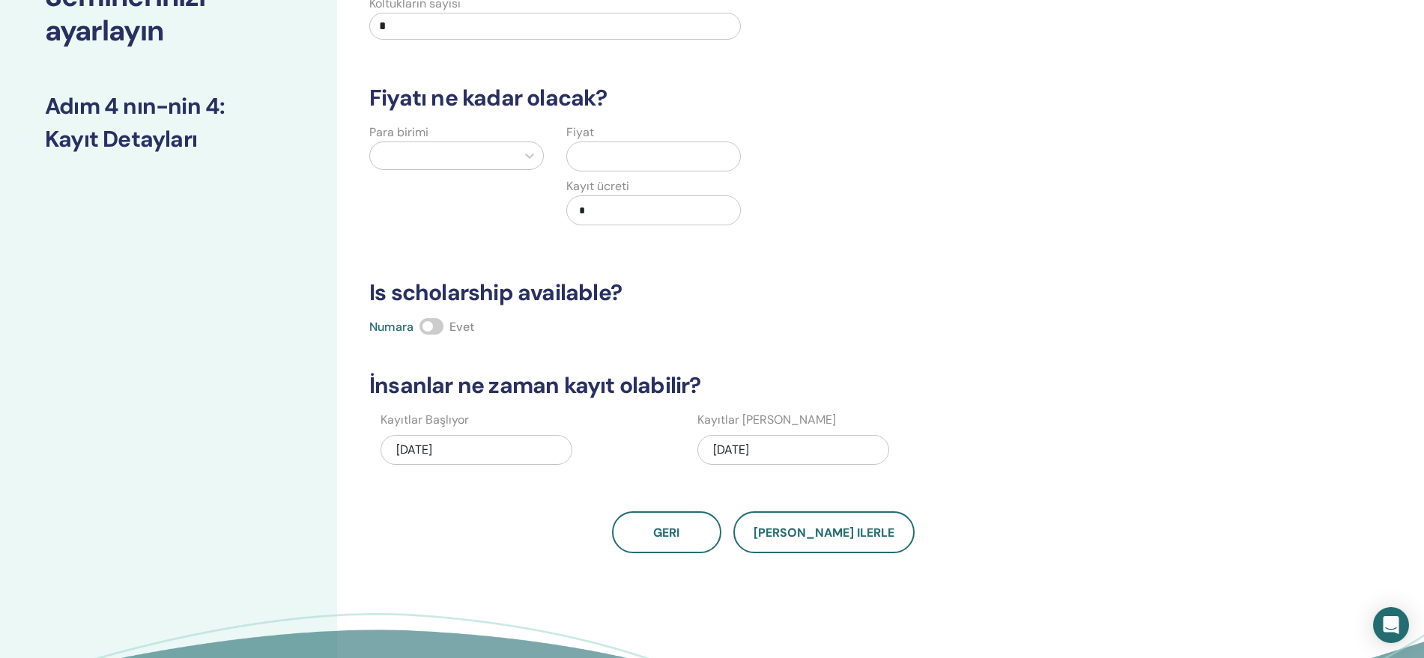
scroll to position [125, 0]
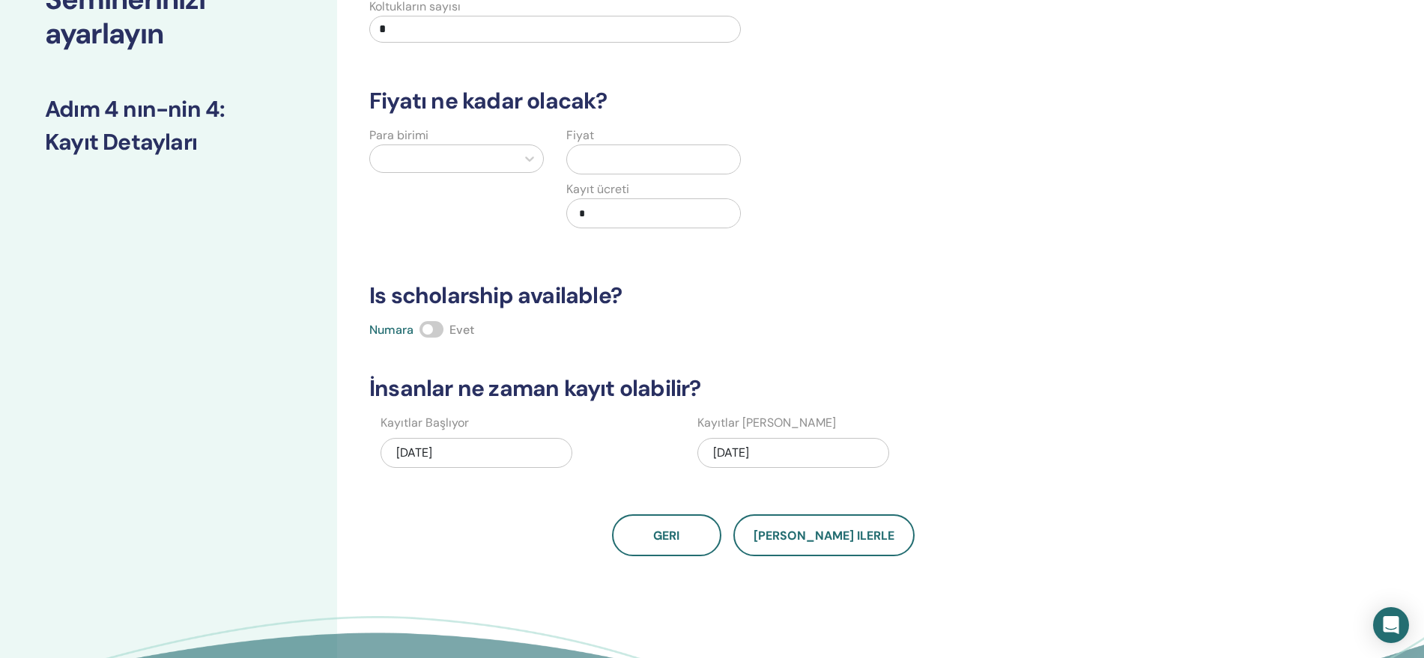
click at [640, 169] on input "text" at bounding box center [656, 159] width 167 height 28
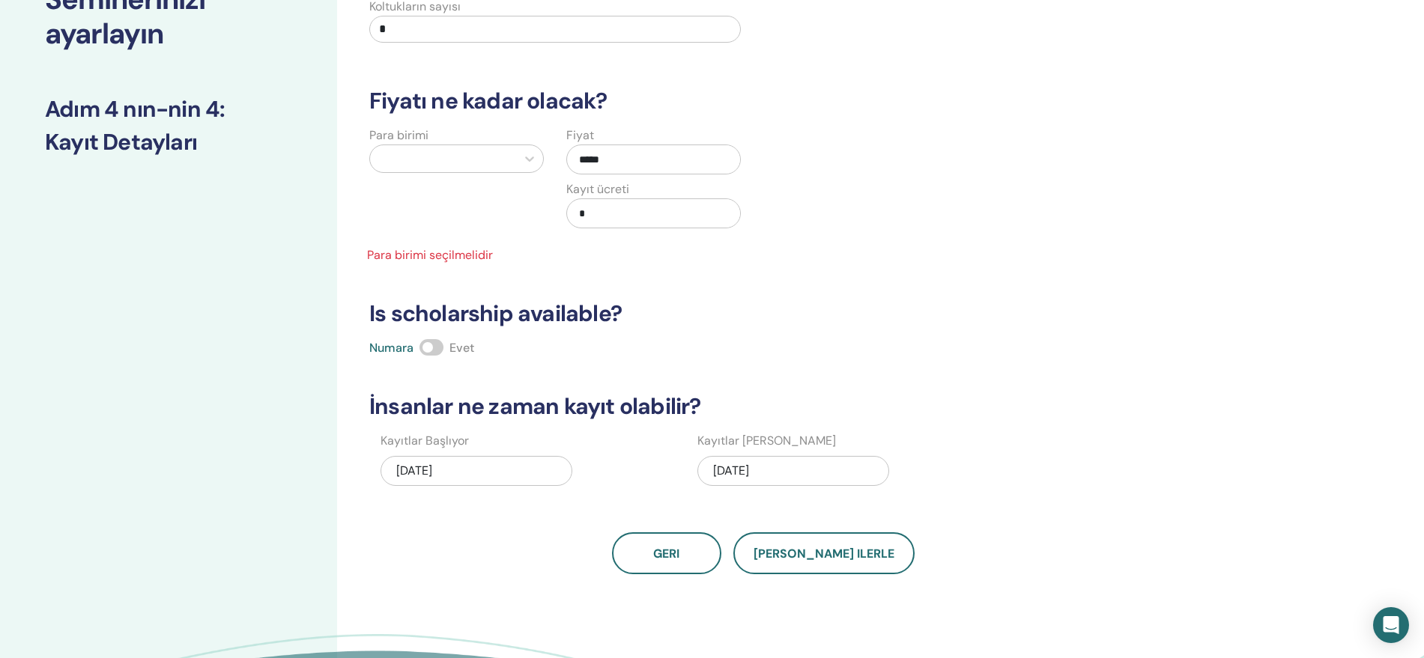
type input "*****"
click at [614, 28] on input "*" at bounding box center [555, 29] width 372 height 27
type input "**"
click at [485, 155] on div at bounding box center [442, 158] width 131 height 21
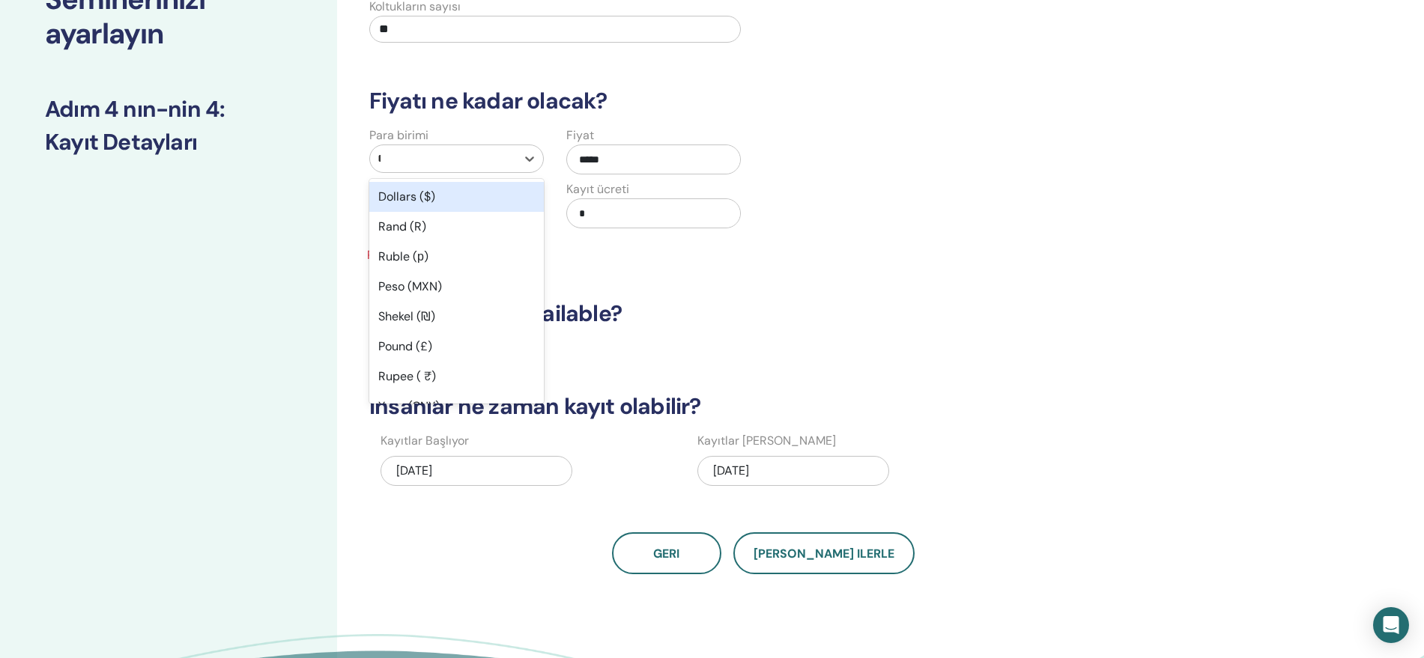
type input "**"
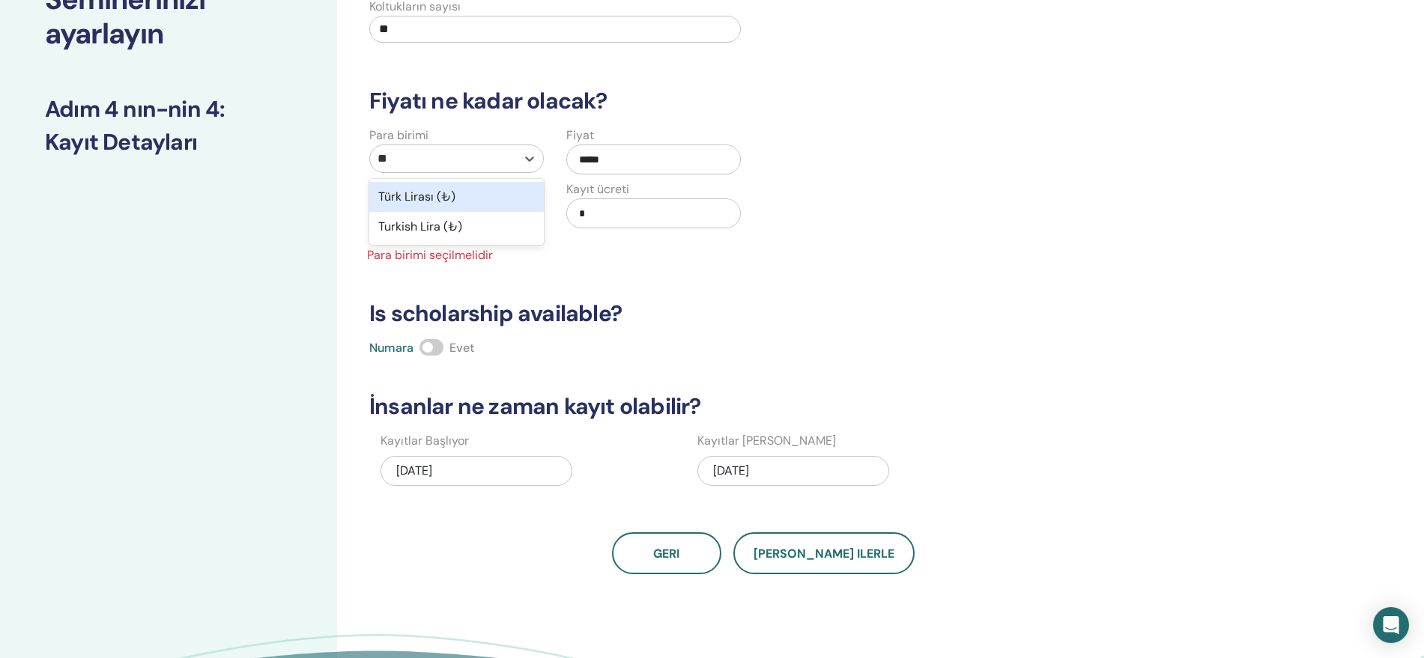
click at [469, 198] on div "Türk Lirası (₺)" at bounding box center [456, 197] width 175 height 30
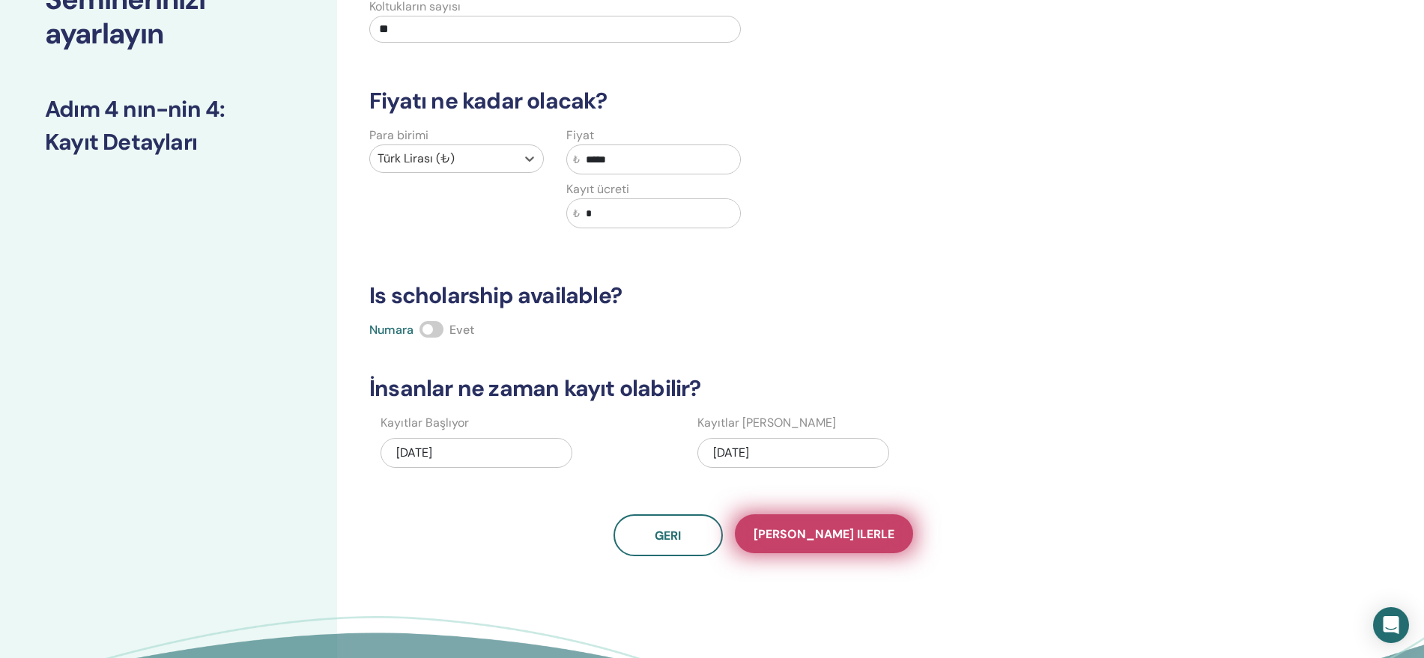
click at [841, 544] on button "Kaydet ilerle" at bounding box center [824, 534] width 178 height 39
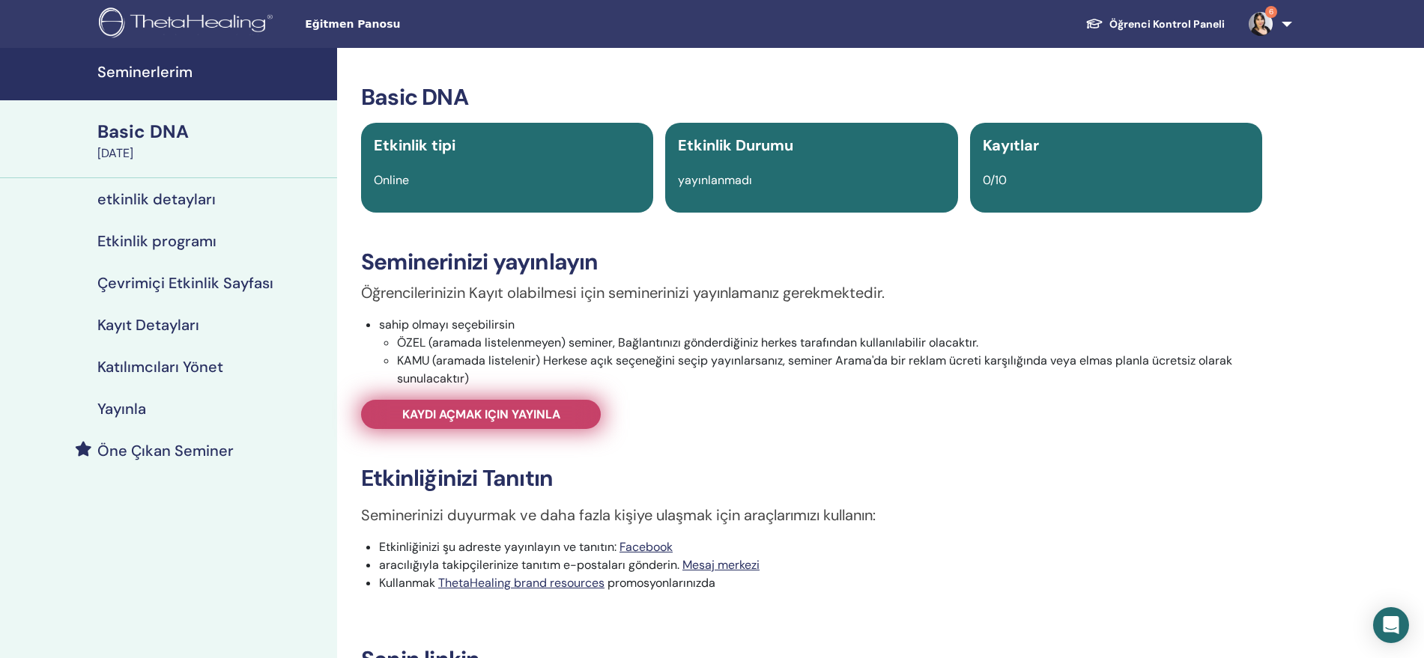
click at [487, 417] on span "Kaydı açmak için yayınla" at bounding box center [481, 415] width 158 height 16
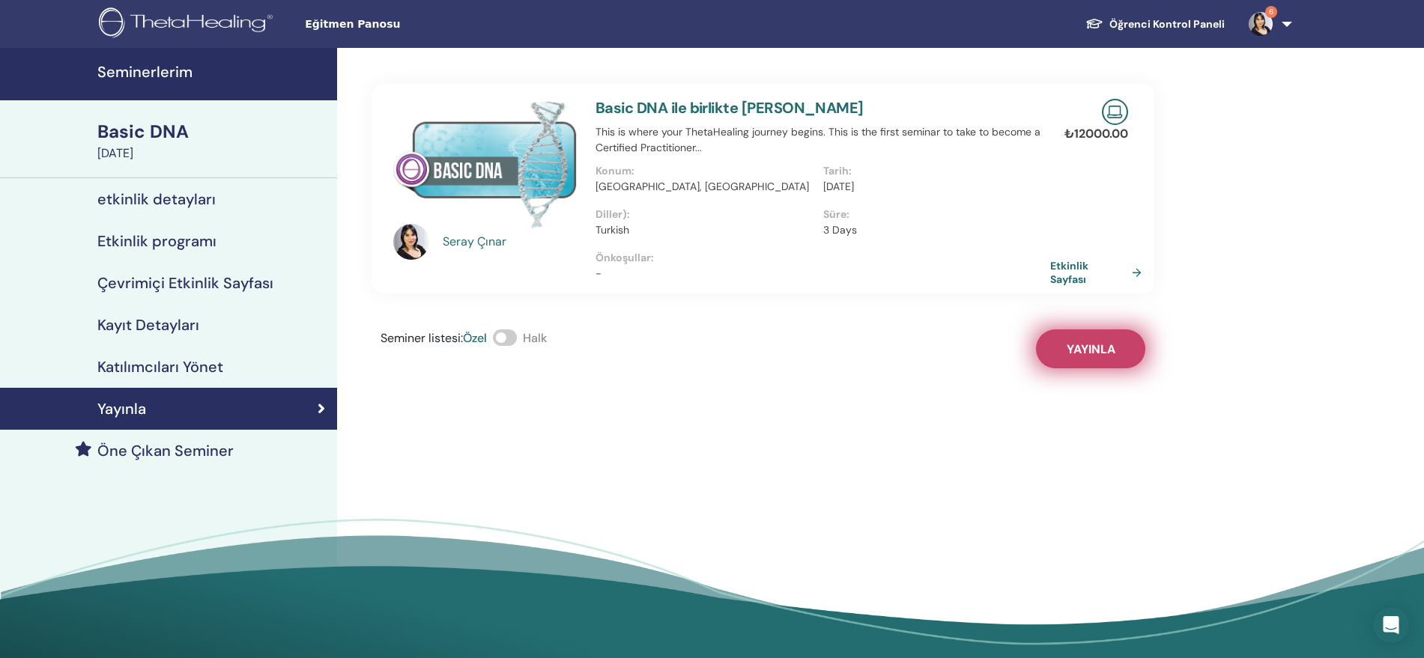
click at [1081, 339] on button "Yayınla" at bounding box center [1090, 349] width 109 height 39
click at [1076, 276] on link "Etkinlik Sayfası" at bounding box center [1100, 272] width 97 height 27
